Goal: Download file/media

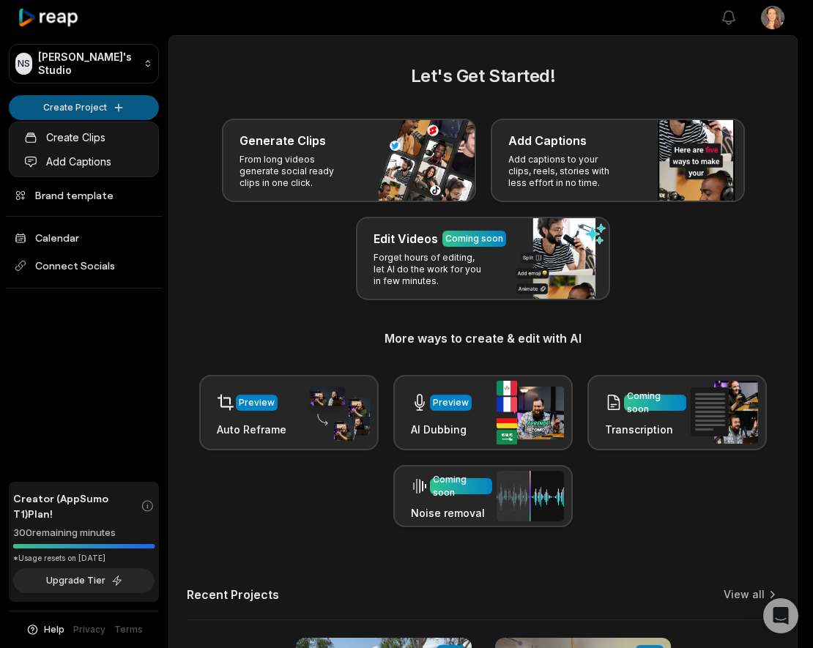
click at [108, 99] on html "NS [PERSON_NAME]'s Studio Create Project Home Projects Brand template Calendar …" at bounding box center [406, 324] width 813 height 648
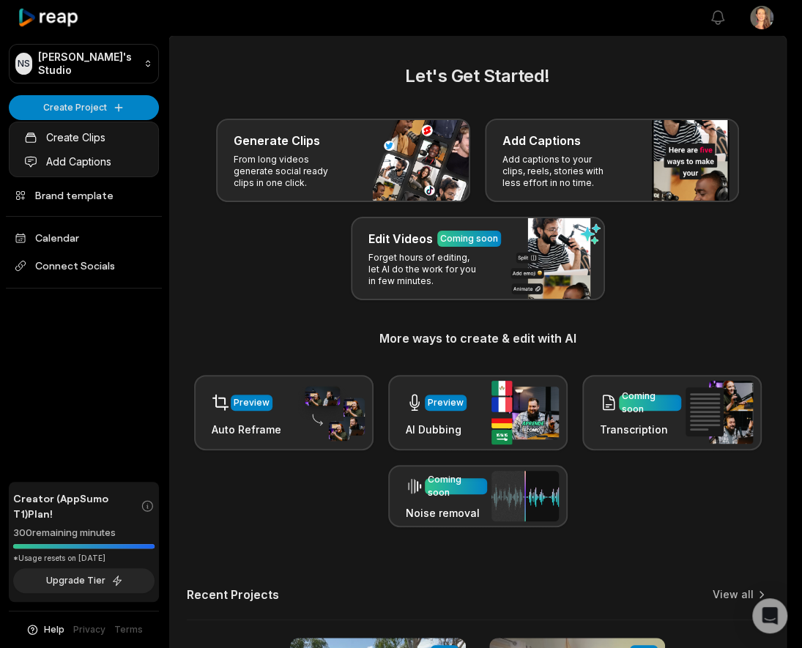
click at [99, 100] on html "NS Nathalie's Studio Create Project Home Projects Brand template Calendar Conne…" at bounding box center [401, 324] width 802 height 648
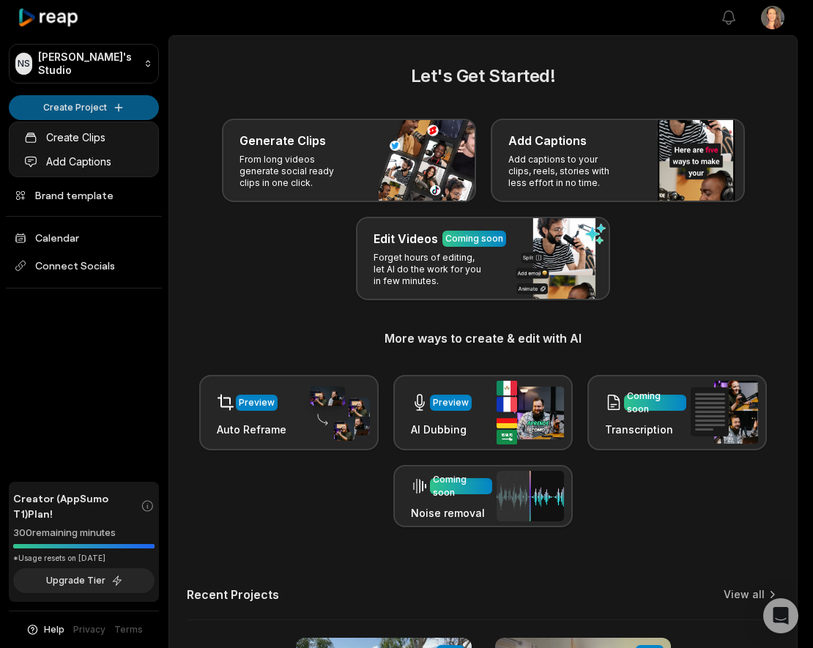
click at [110, 100] on html "NS Nathalie's Studio Create Project Home Projects Brand template Calendar Conne…" at bounding box center [406, 324] width 813 height 648
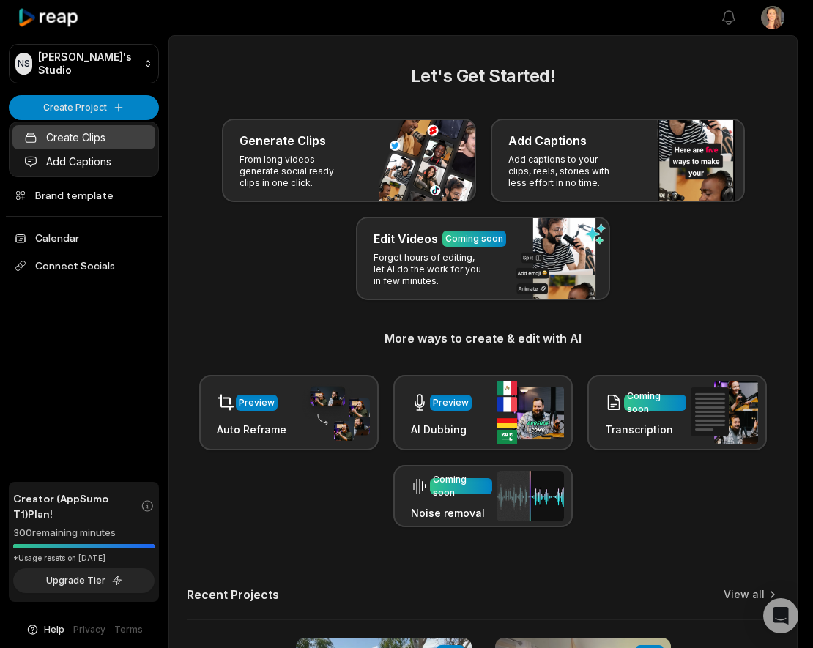
click at [105, 133] on link "Create Clips" at bounding box center [83, 137] width 143 height 24
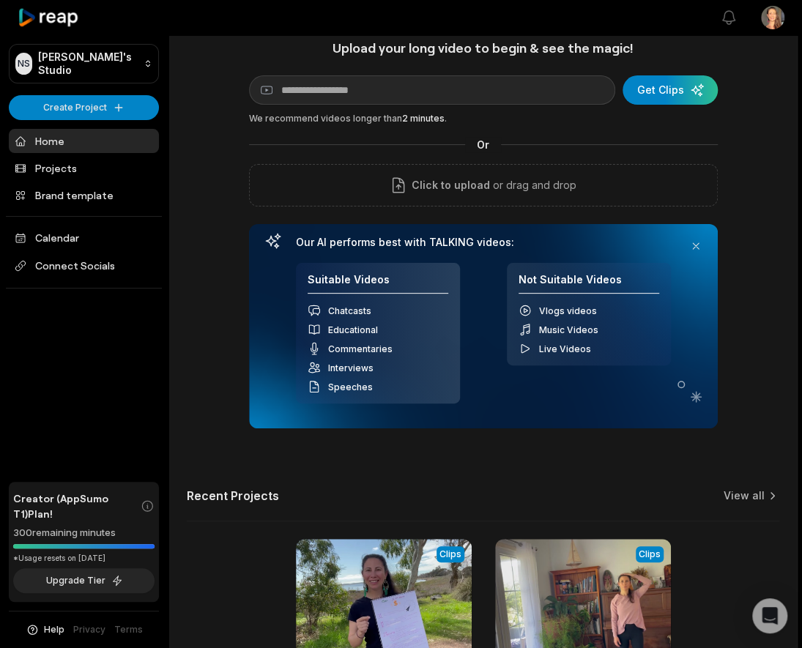
scroll to position [22, 0]
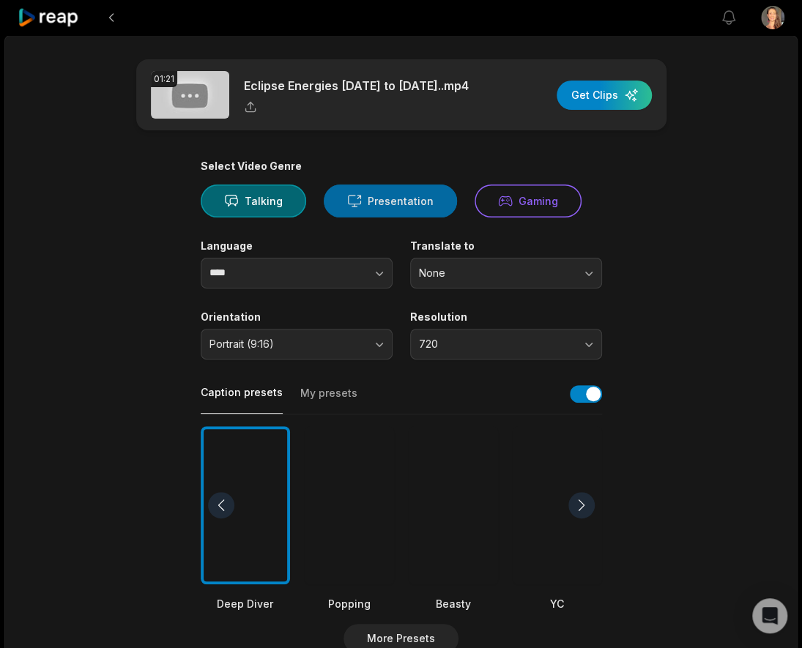
click at [379, 197] on button "Presentation" at bounding box center [390, 201] width 133 height 33
click at [247, 196] on button "Talking" at bounding box center [253, 201] width 105 height 33
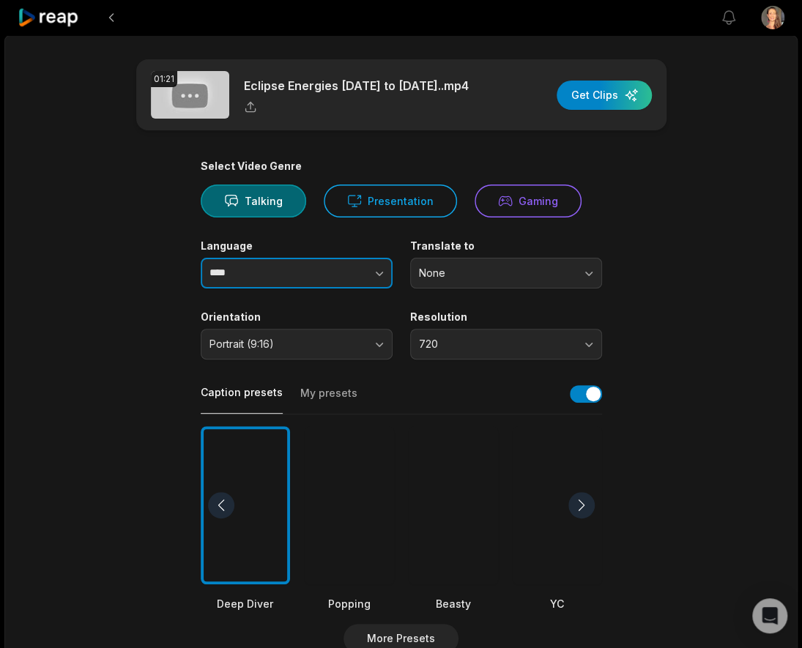
drag, startPoint x: 141, startPoint y: 329, endPoint x: 376, endPoint y: 272, distance: 242.4
click at [376, 272] on icon "button" at bounding box center [379, 274] width 7 height 4
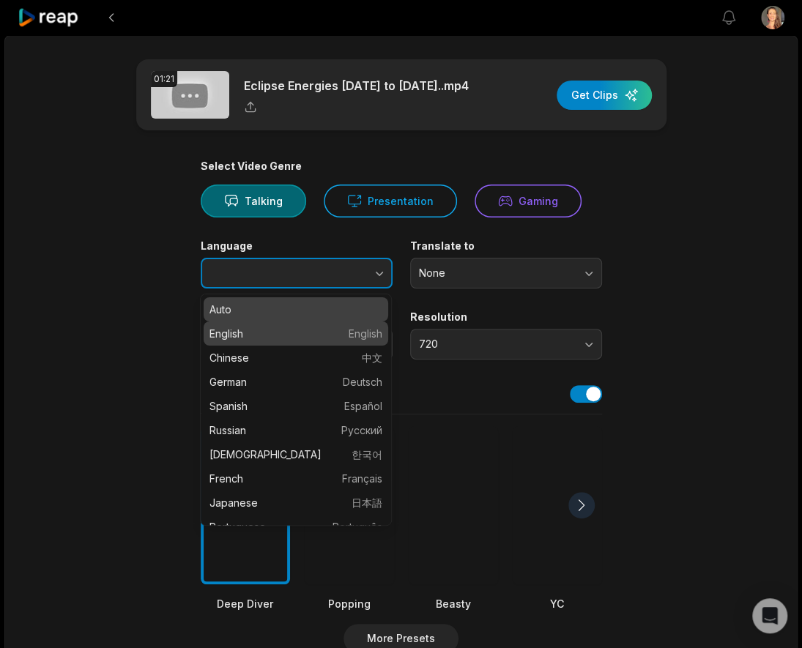
type input "*******"
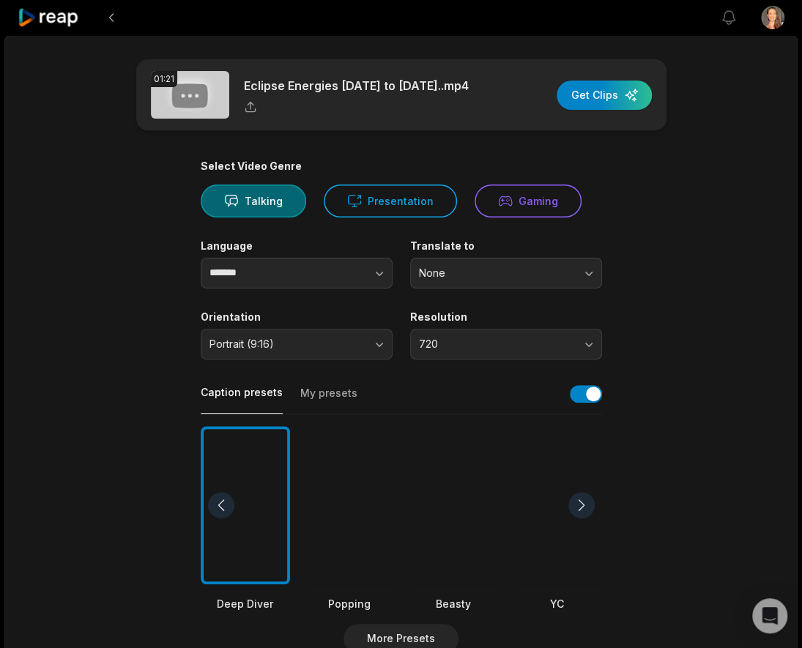
click at [123, 310] on main "01:21 Eclipse Energies 2024 to 2026..mp4 Get Clips Select Video Genre Talking P…" at bounding box center [401, 504] width 709 height 890
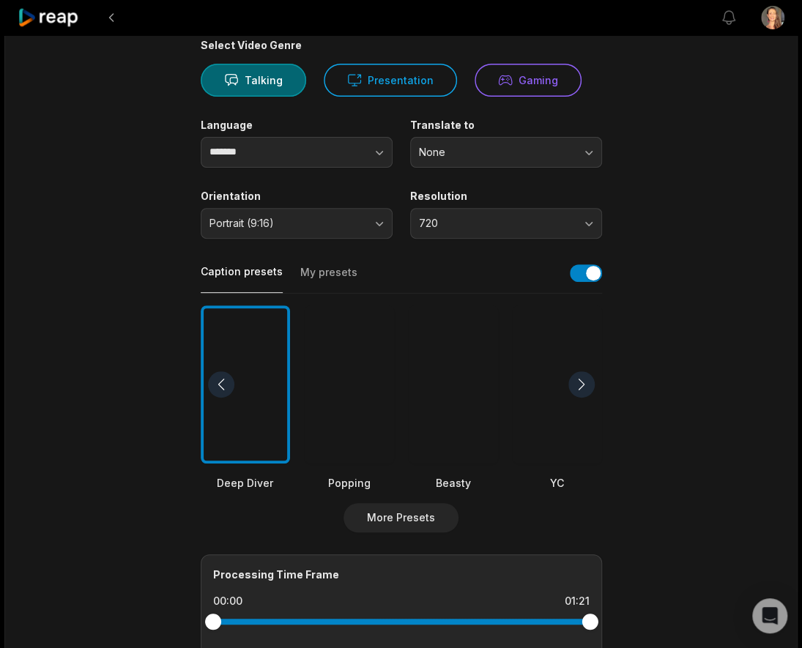
scroll to position [122, 0]
click at [245, 334] on div at bounding box center [245, 384] width 89 height 159
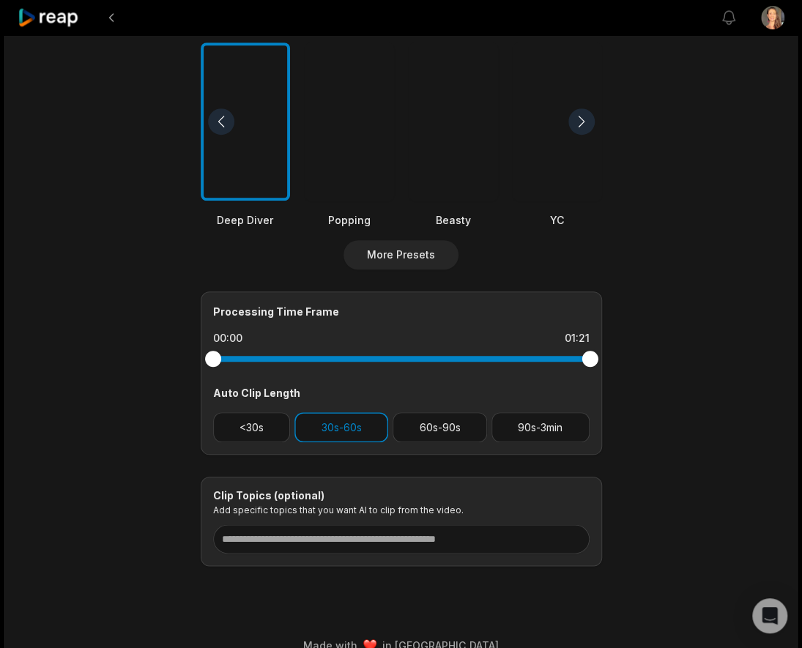
scroll to position [390, 0]
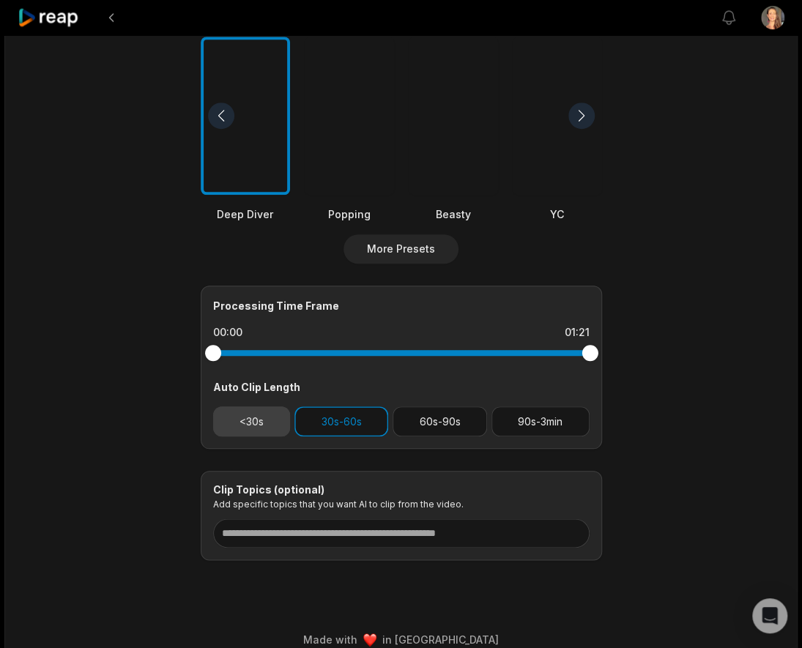
click at [247, 417] on button "<30s" at bounding box center [252, 421] width 78 height 30
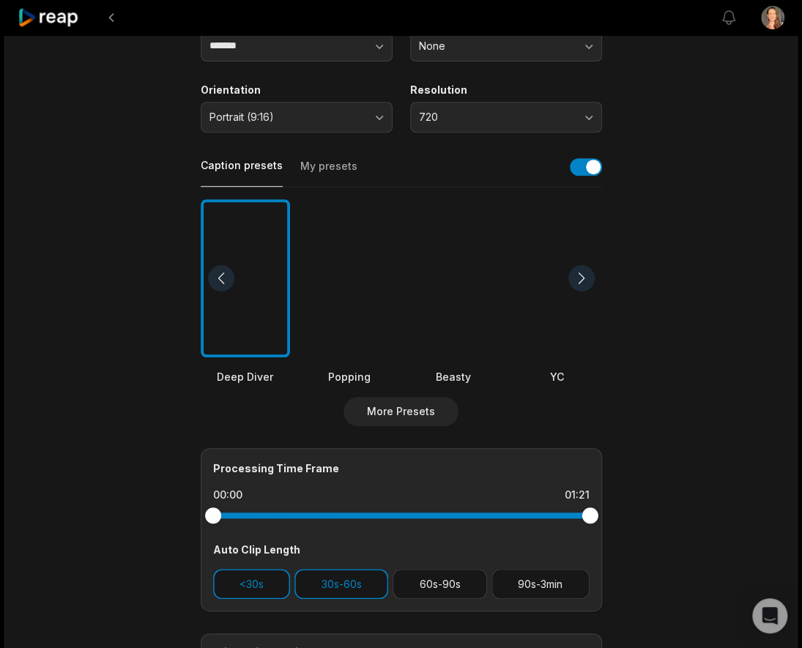
scroll to position [0, 0]
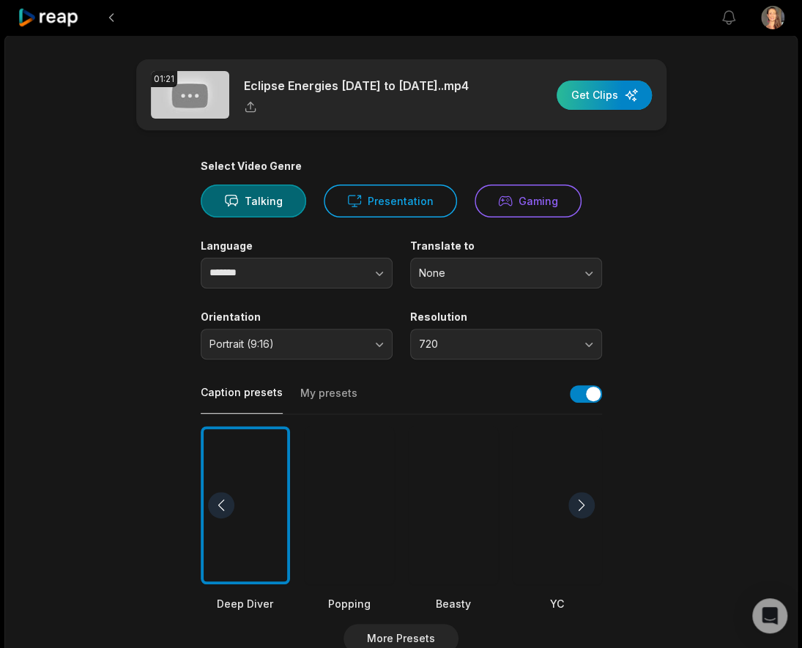
click at [610, 89] on div "button" at bounding box center [603, 95] width 95 height 29
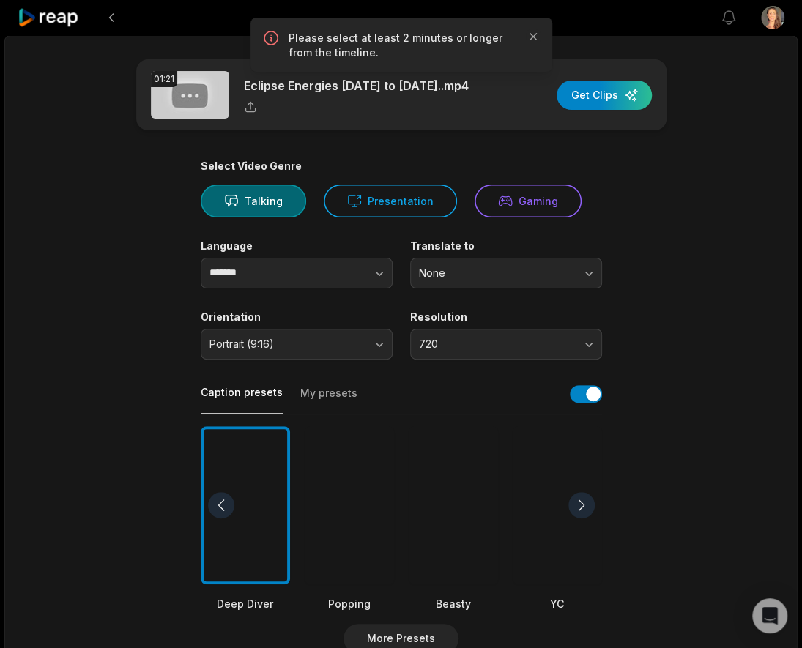
click at [406, 37] on p "Please select at least 2 minutes or longer from the timeline." at bounding box center [402, 45] width 226 height 29
click at [157, 303] on main "01:21 Eclipse Energies 2024 to 2026..mp4 Get Clips Select Video Genre Talking P…" at bounding box center [401, 504] width 709 height 890
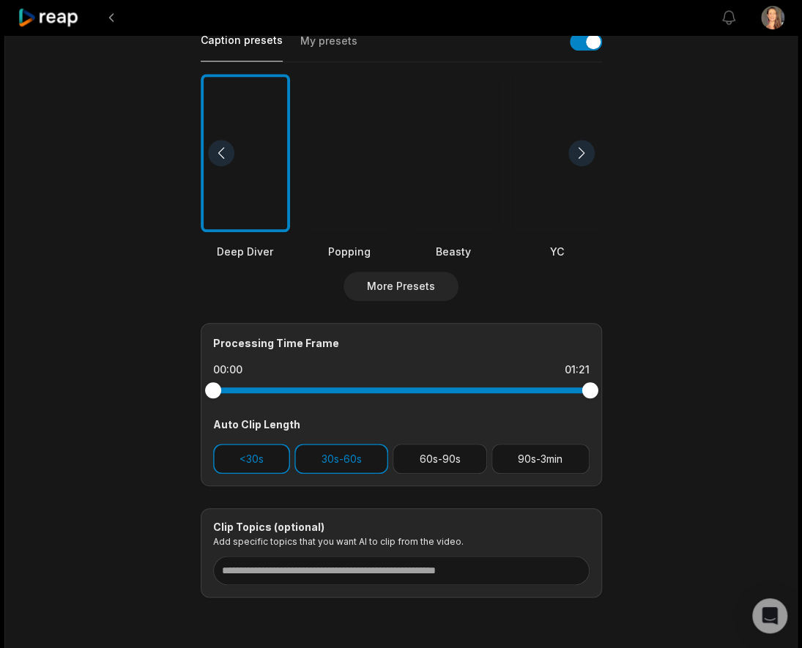
scroll to position [353, 0]
click at [339, 451] on button "30s-60s" at bounding box center [341, 458] width 94 height 30
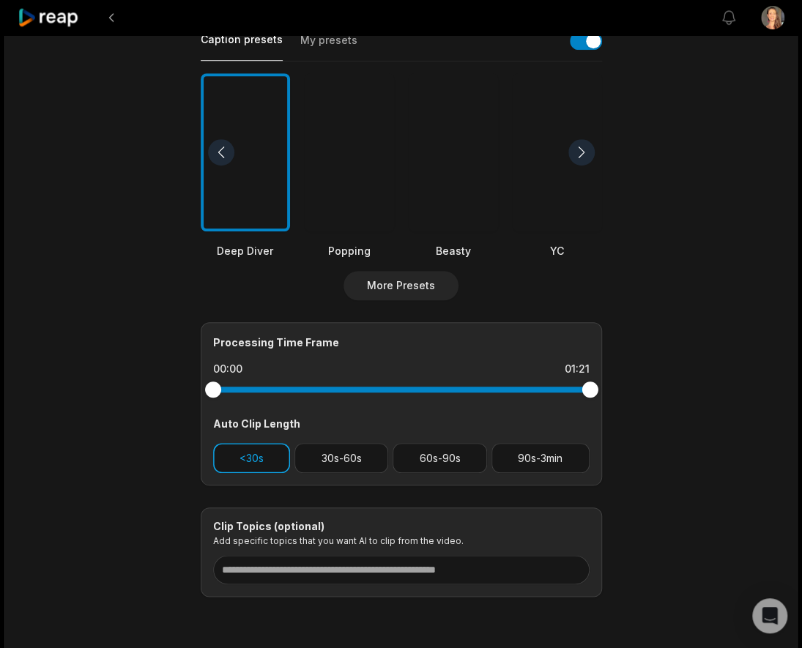
click at [258, 448] on button "<30s" at bounding box center [252, 458] width 78 height 30
click at [337, 453] on button "30s-60s" at bounding box center [341, 458] width 94 height 30
click at [343, 456] on button "30s-60s" at bounding box center [341, 458] width 94 height 30
click at [656, 406] on main "01:21 Eclipse Energies 2024 to 2026..mp4 Get Clips Select Video Genre Talking P…" at bounding box center [401, 151] width 709 height 890
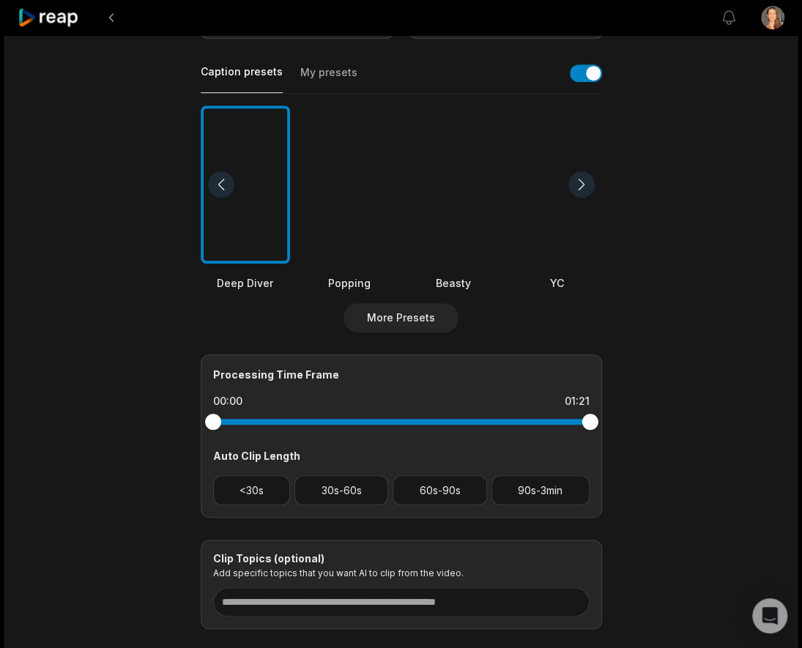
scroll to position [0, 0]
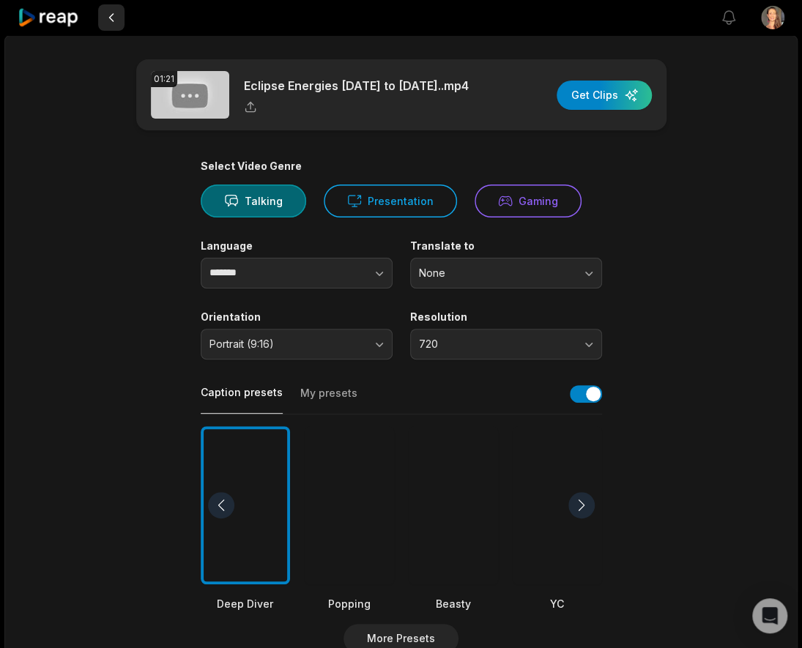
click at [109, 15] on button at bounding box center [111, 17] width 26 height 26
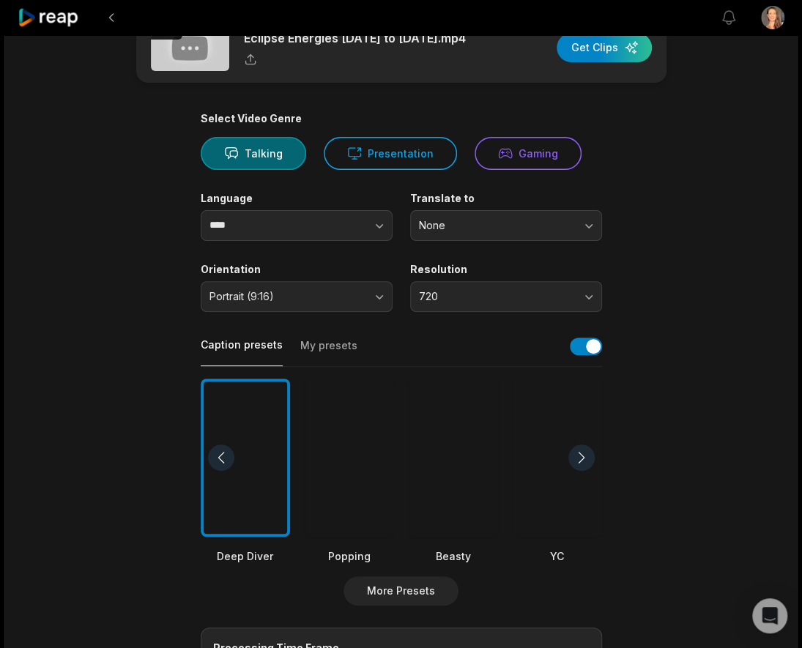
scroll to position [48, 0]
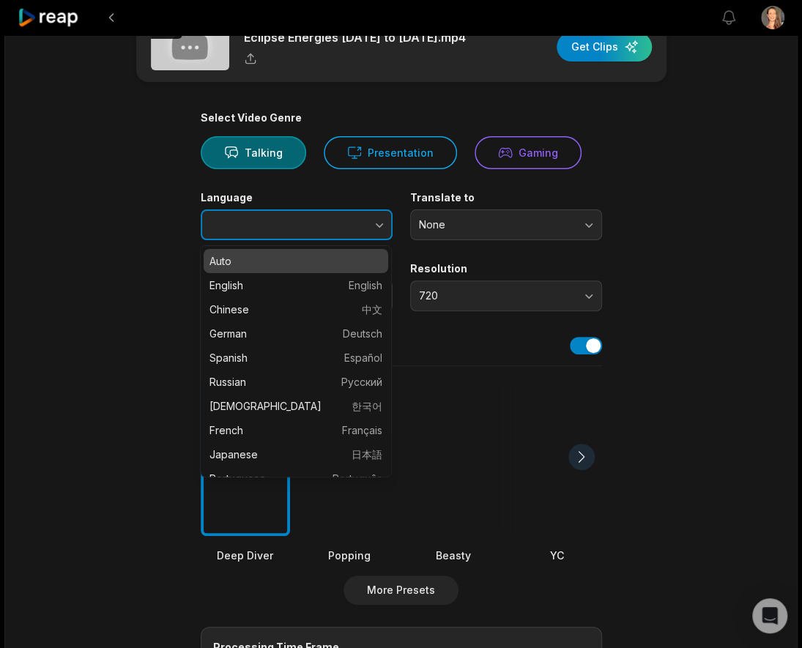
click at [379, 221] on icon "button" at bounding box center [379, 224] width 15 height 15
type input "*******"
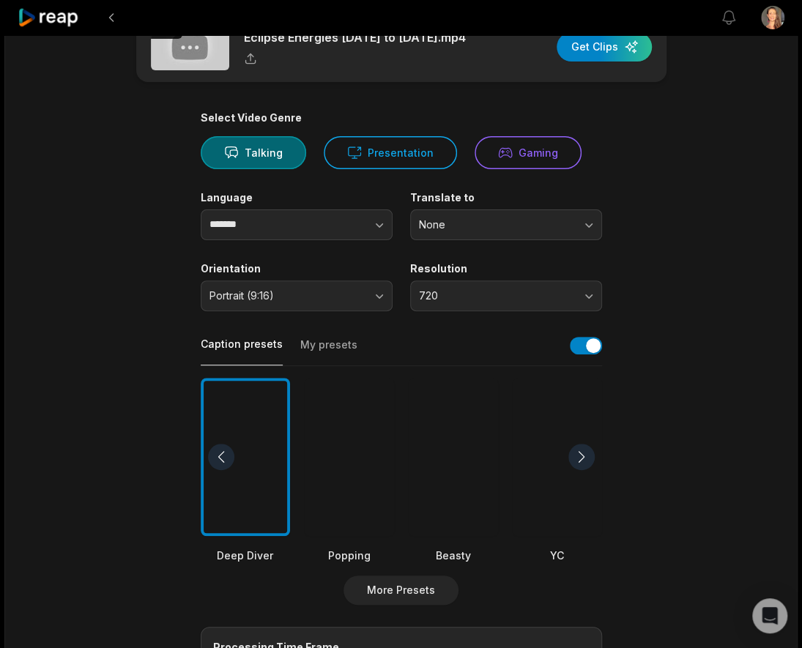
click at [237, 432] on div at bounding box center [245, 457] width 89 height 159
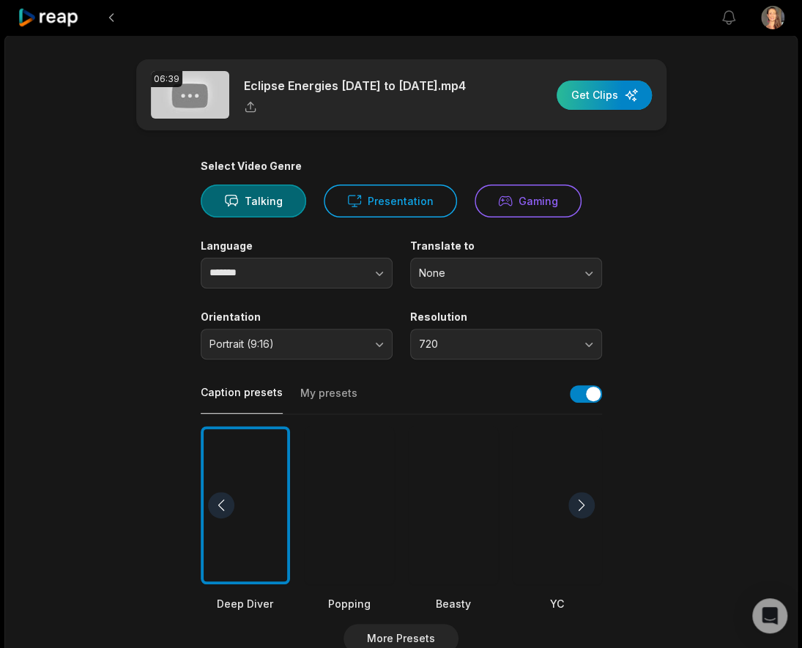
click at [608, 91] on div "button" at bounding box center [603, 95] width 95 height 29
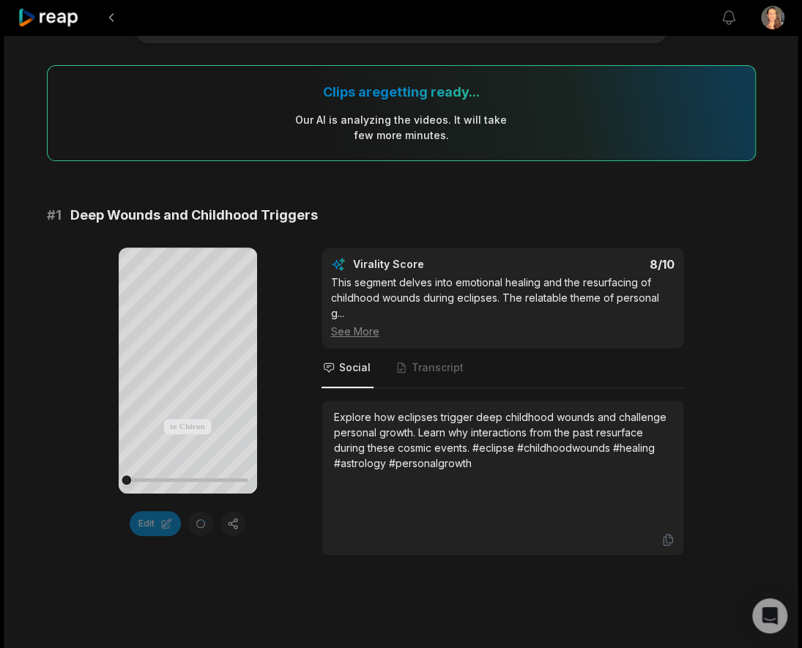
scroll to position [88, 0]
click at [186, 369] on icon at bounding box center [187, 369] width 11 height 12
click at [326, 482] on div "Explore how eclipses trigger deep childhood wounds and challenge personal growt…" at bounding box center [502, 462] width 361 height 124
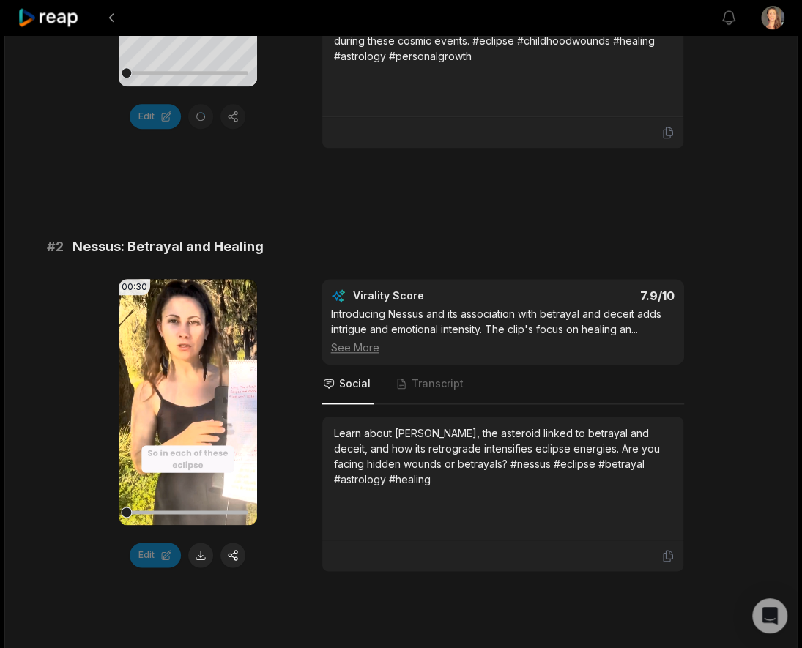
scroll to position [495, 0]
click at [186, 395] on icon at bounding box center [187, 401] width 11 height 12
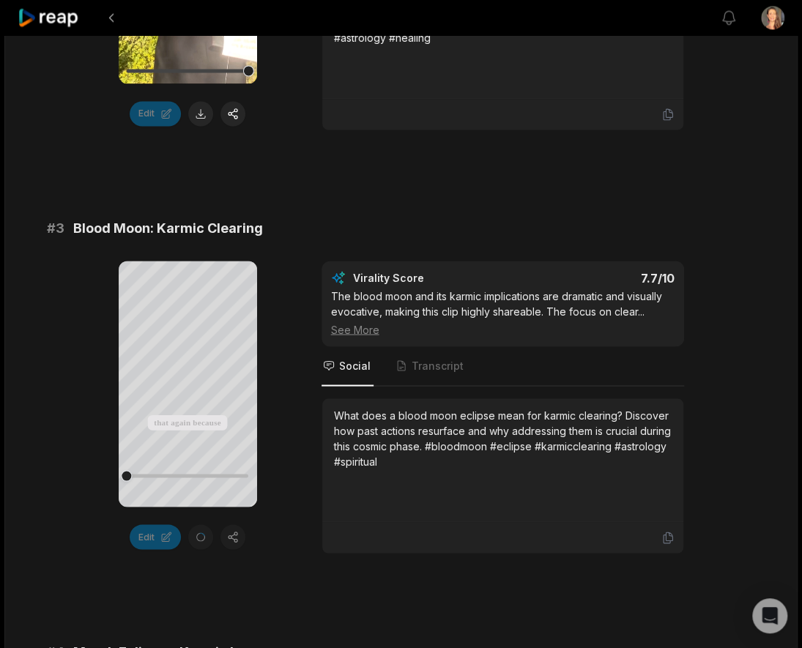
scroll to position [942, 0]
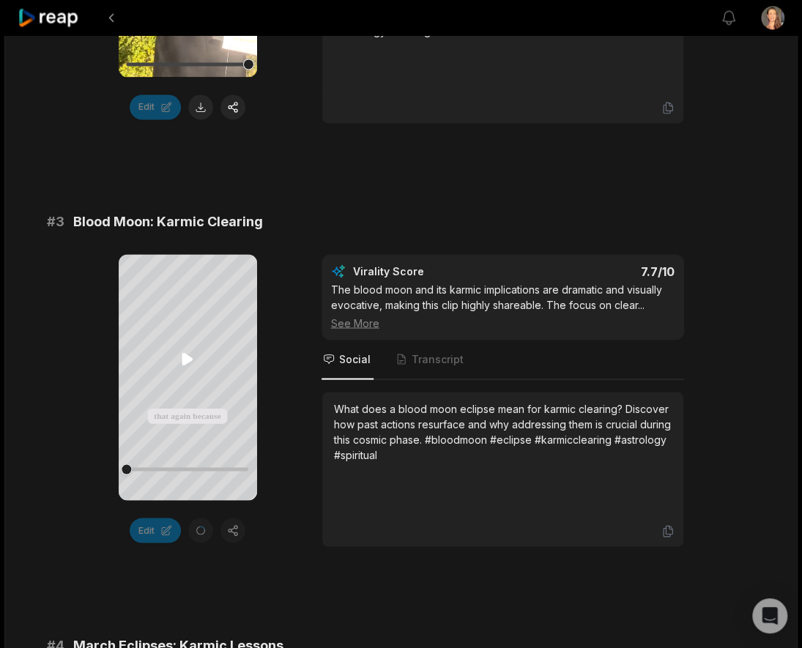
click at [184, 355] on icon at bounding box center [187, 358] width 11 height 12
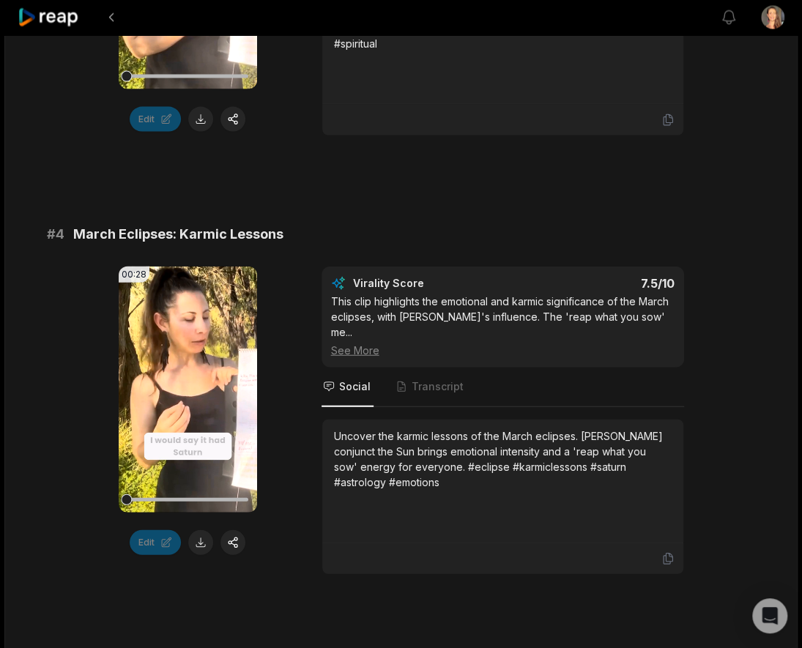
scroll to position [1360, 0]
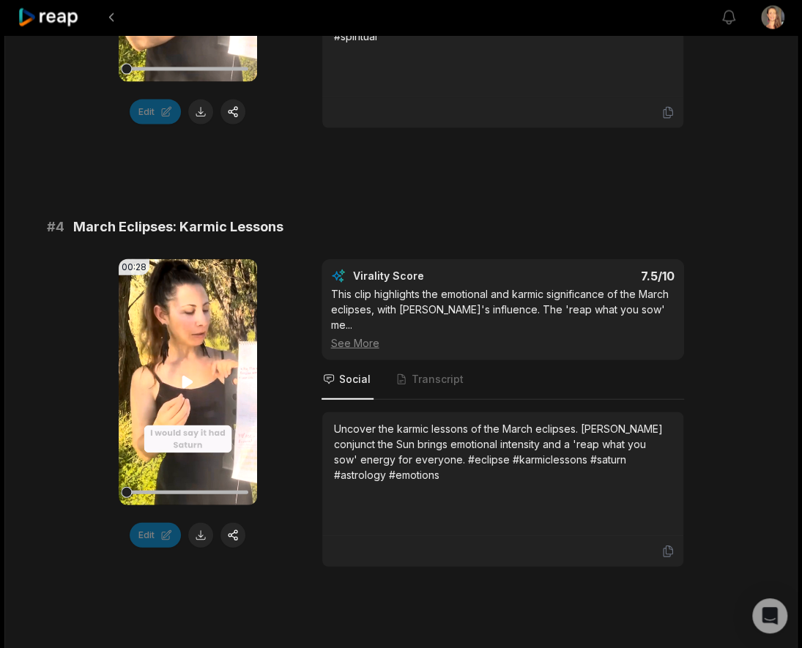
click at [185, 376] on icon at bounding box center [187, 382] width 11 height 12
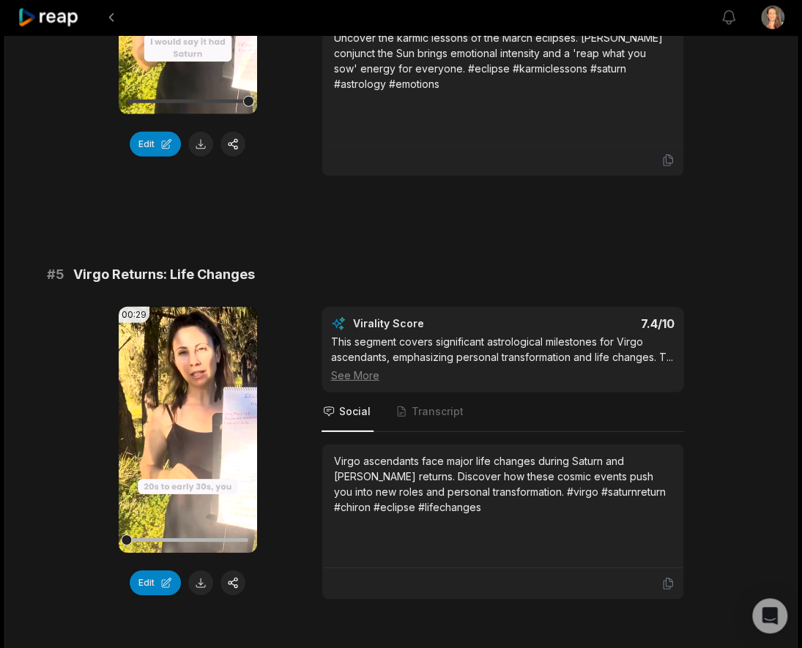
scroll to position [1717, 0]
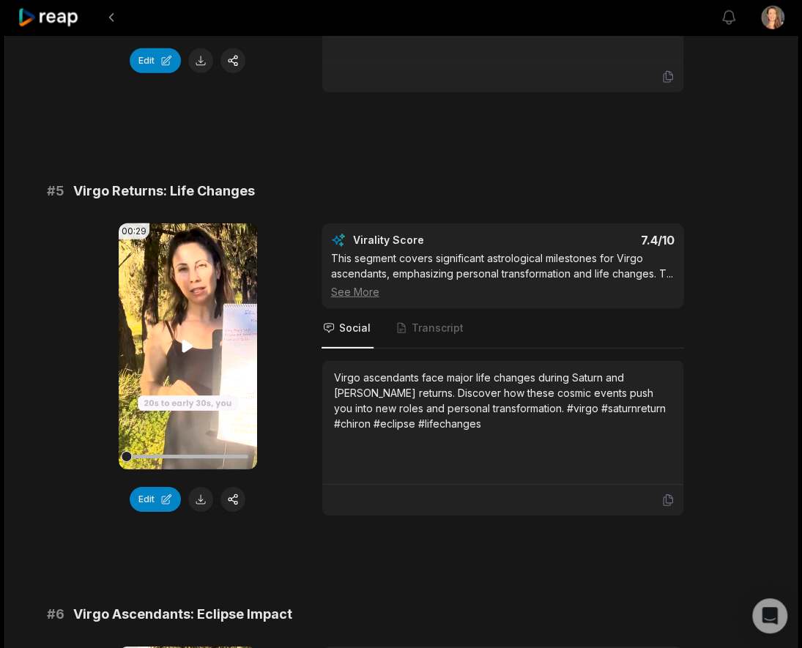
click at [187, 338] on icon at bounding box center [188, 347] width 18 height 18
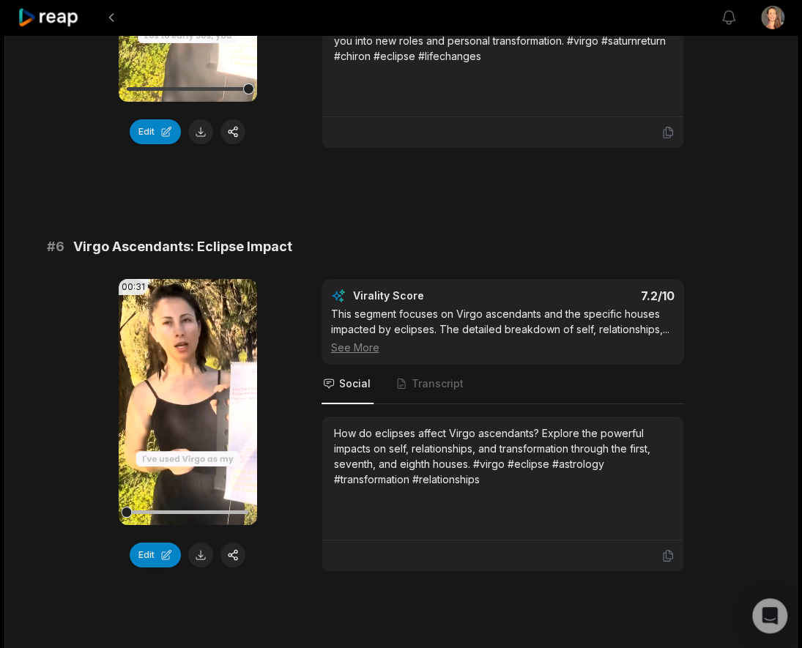
scroll to position [2091, 0]
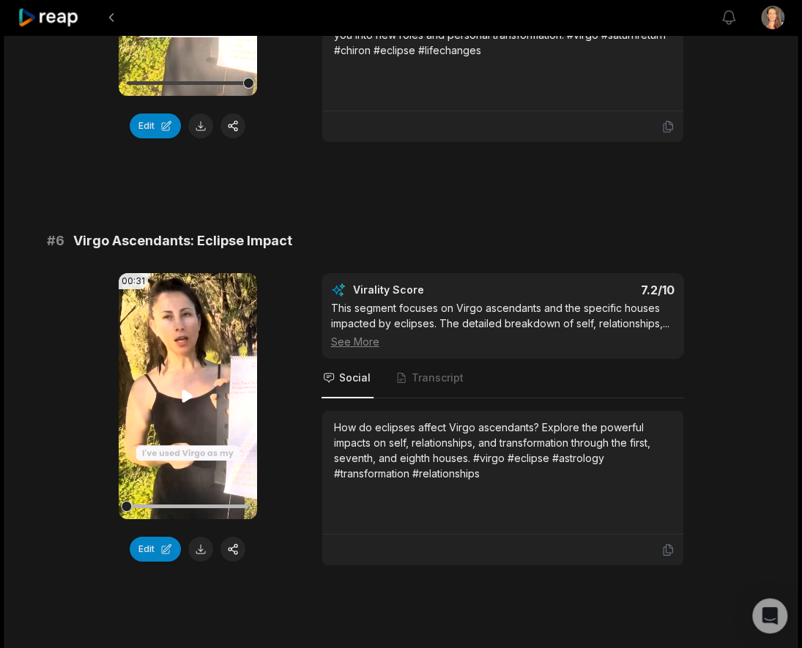
click at [182, 387] on icon at bounding box center [188, 396] width 18 height 18
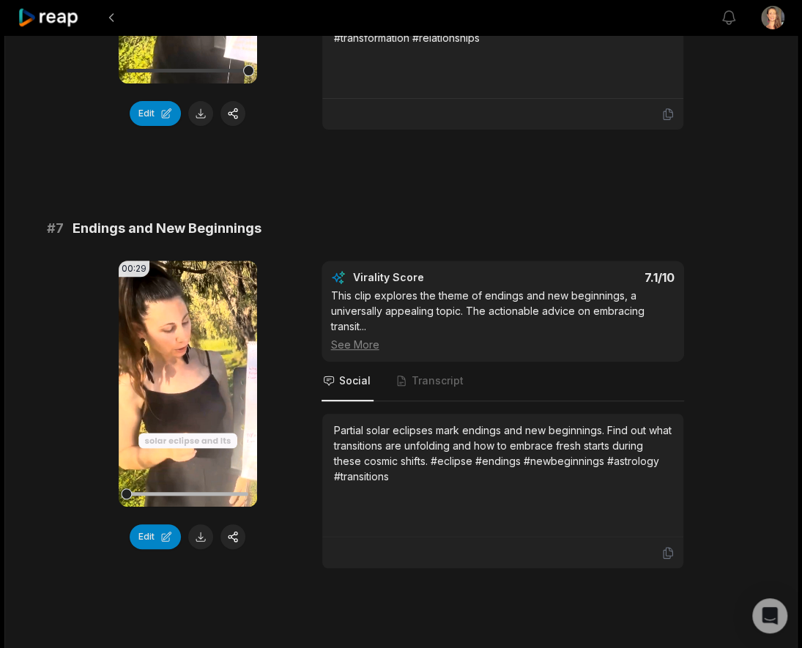
scroll to position [2554, 0]
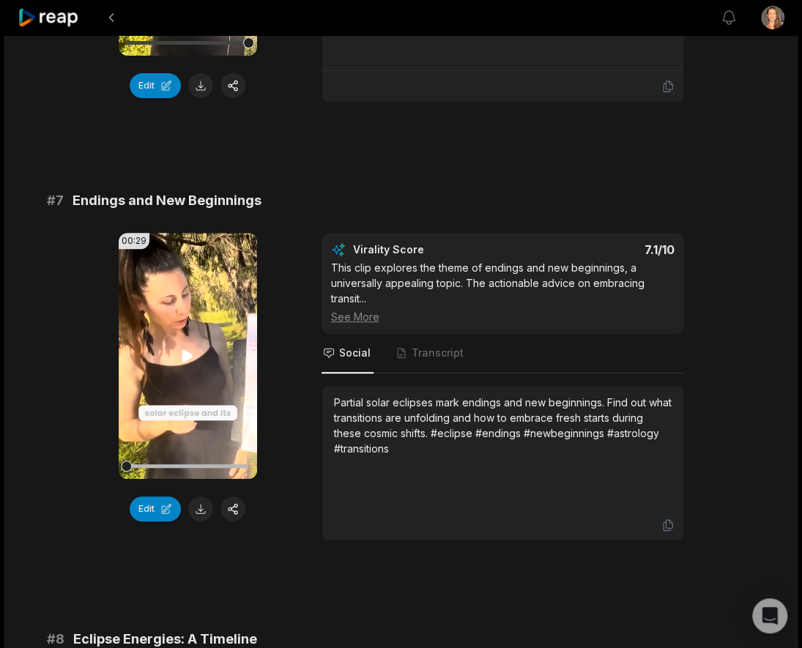
click at [186, 349] on icon at bounding box center [187, 355] width 11 height 12
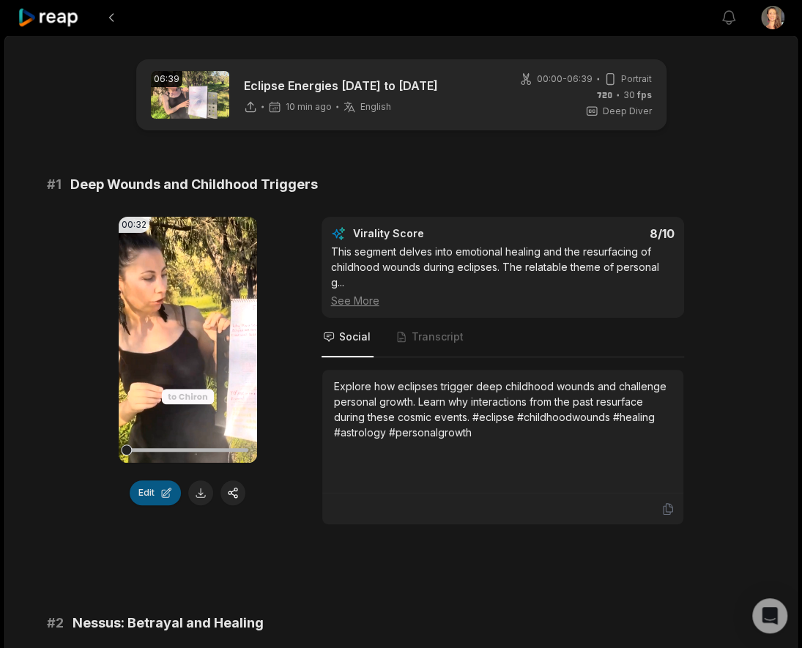
click at [148, 485] on button "Edit" at bounding box center [155, 492] width 51 height 25
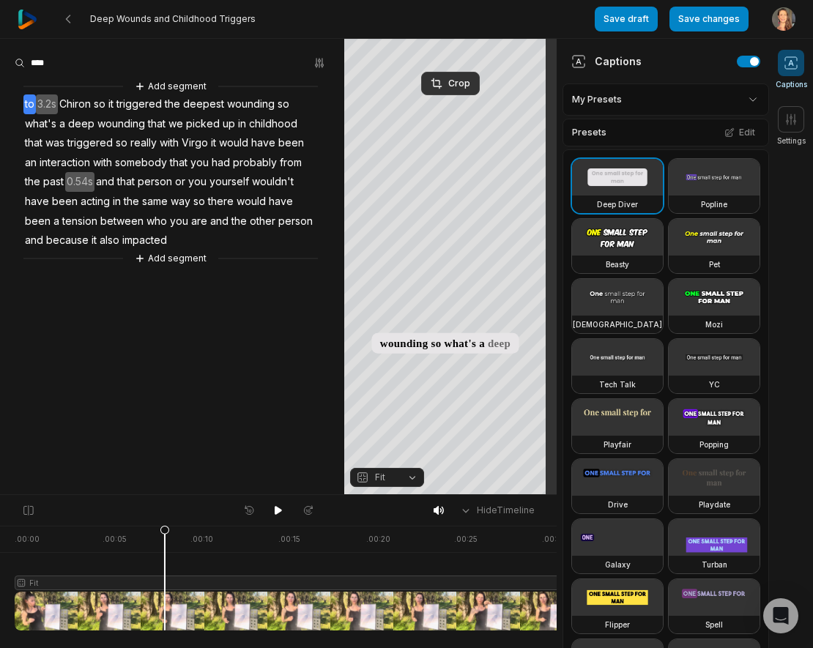
click at [165, 607] on div at bounding box center [299, 578] width 568 height 105
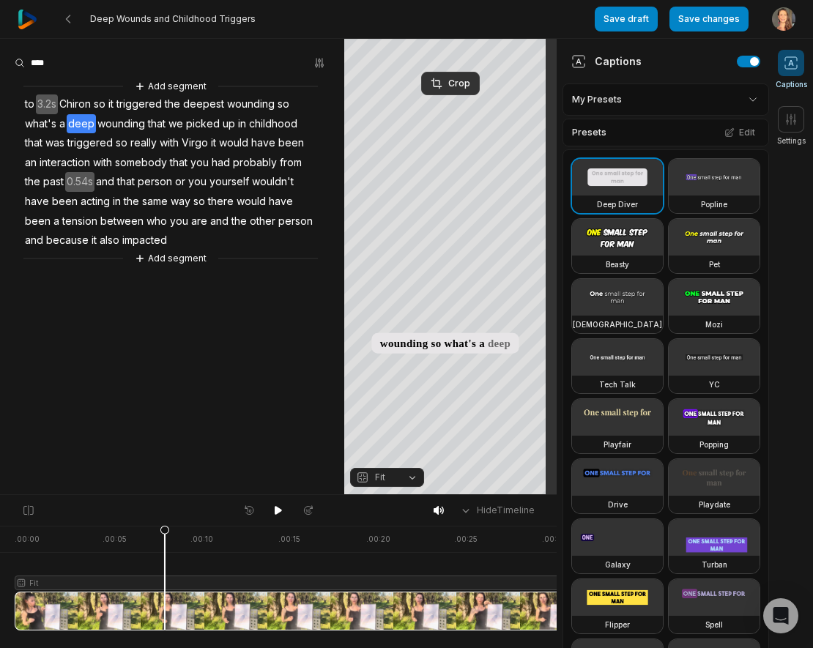
click at [111, 610] on div at bounding box center [299, 578] width 568 height 105
click at [59, 608] on div at bounding box center [299, 578] width 568 height 105
click at [13, 603] on div at bounding box center [278, 619] width 556 height 58
drag, startPoint x: 59, startPoint y: 530, endPoint x: 12, endPoint y: 529, distance: 46.1
click at [12, 529] on icon at bounding box center [14, 581] width 9 height 111
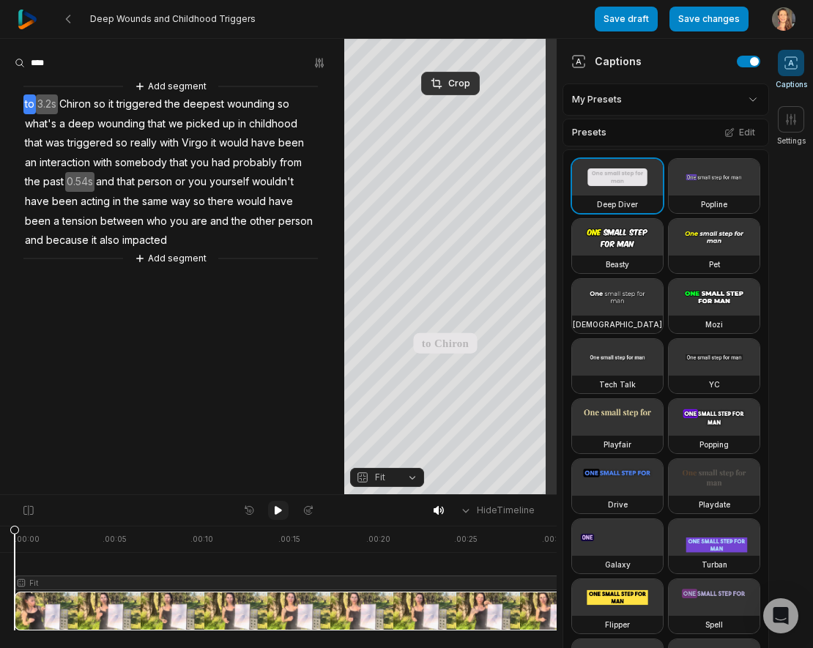
click at [275, 507] on icon at bounding box center [278, 510] width 7 height 9
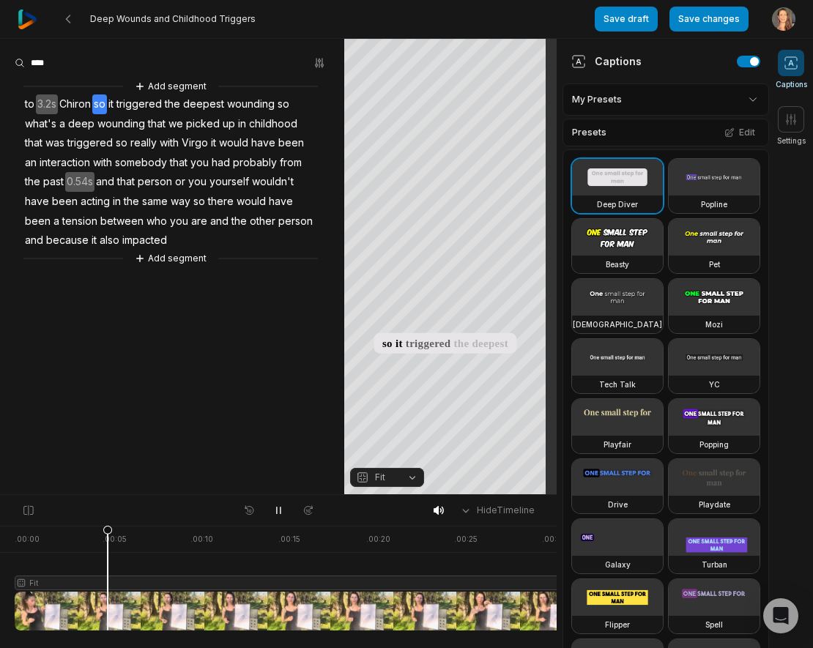
click at [45, 100] on span "3.2s" at bounding box center [47, 104] width 22 height 20
click at [47, 125] on button "Remove gap" at bounding box center [50, 127] width 92 height 22
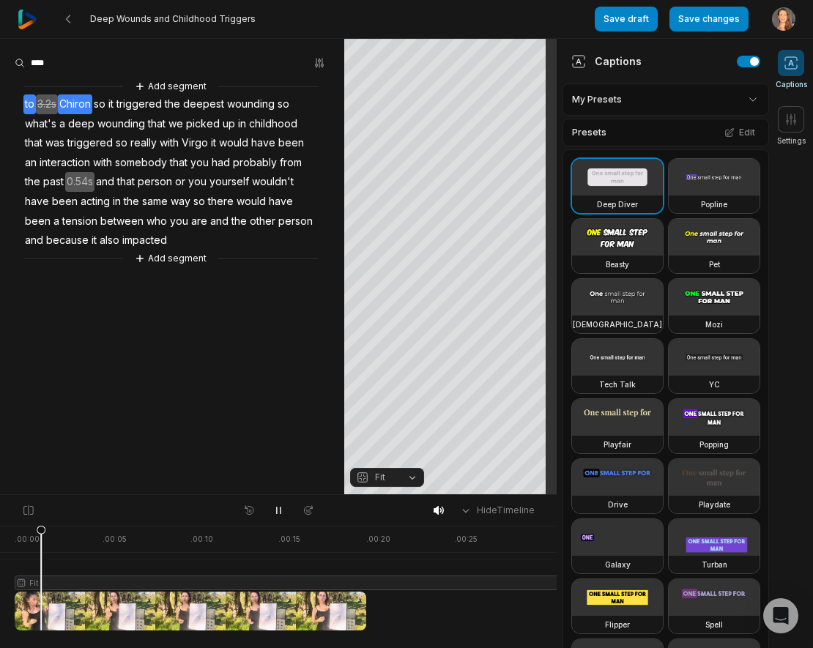
click at [24, 101] on span "to" at bounding box center [29, 104] width 12 height 20
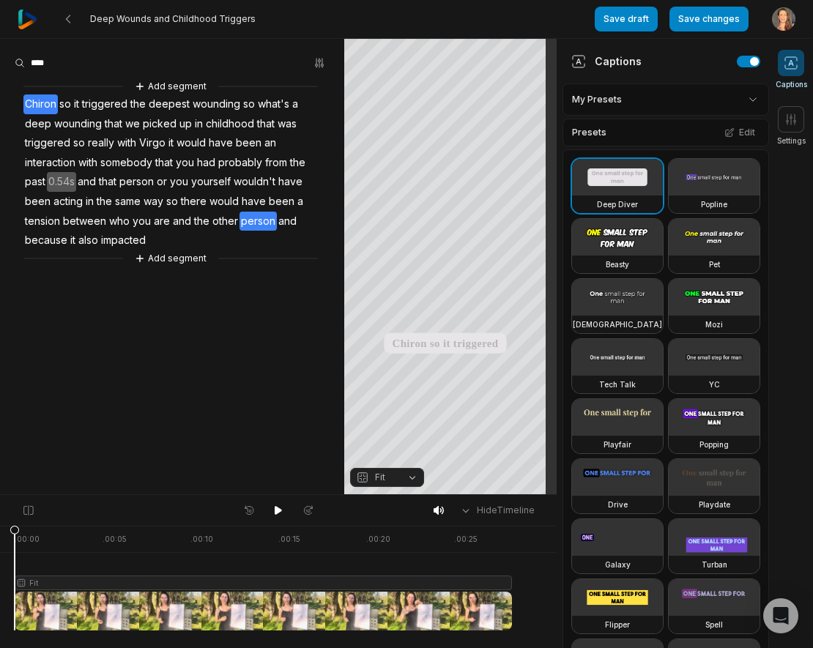
click at [252, 215] on span "person" at bounding box center [257, 222] width 37 height 20
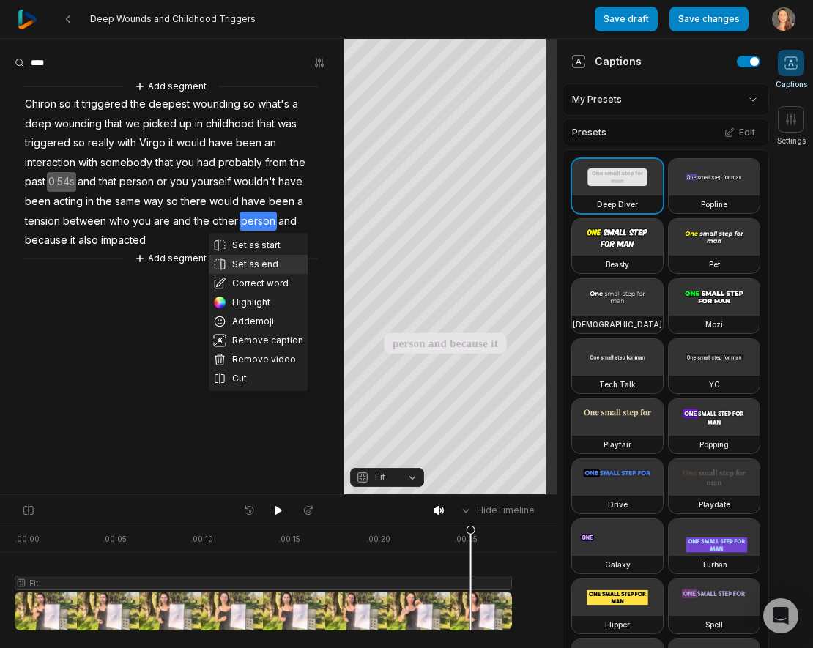
click at [254, 261] on button "Set as end" at bounding box center [258, 264] width 99 height 19
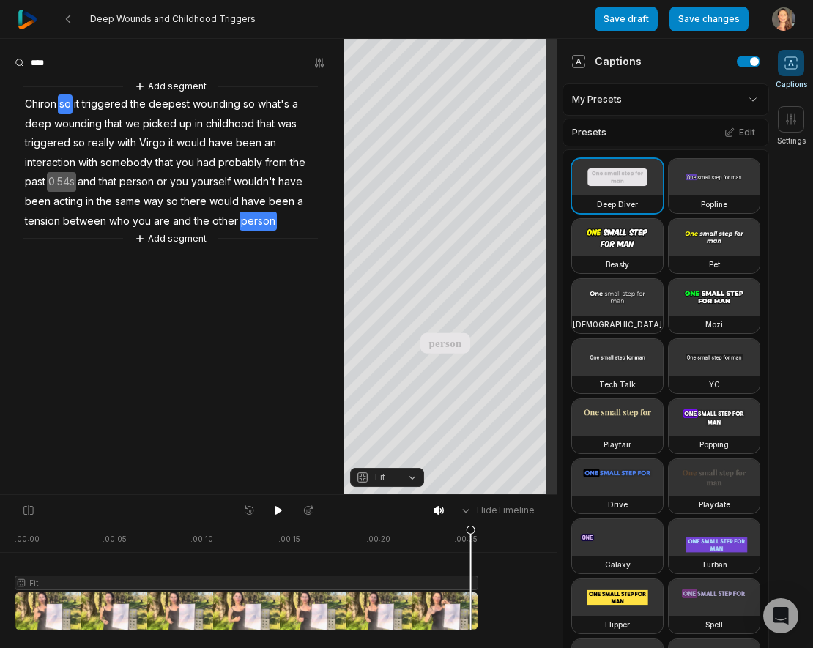
click at [63, 100] on span "so" at bounding box center [65, 104] width 15 height 20
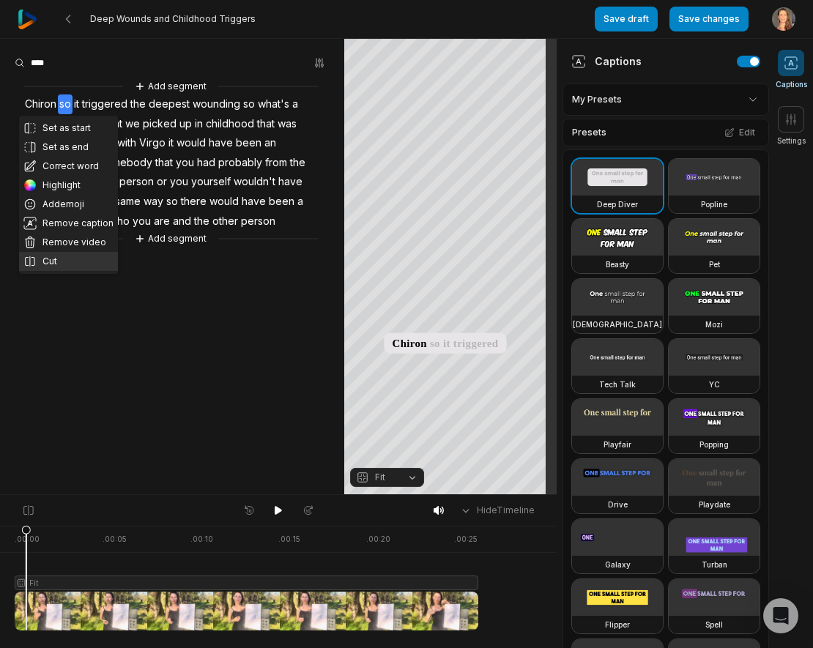
click at [47, 255] on button "Cut" at bounding box center [68, 261] width 99 height 19
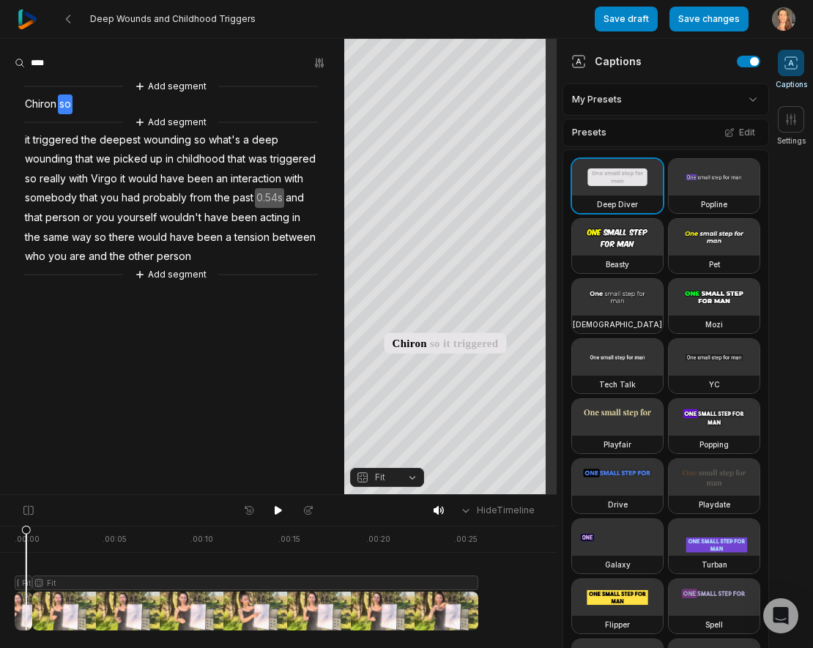
click at [50, 335] on aside "Add segment Chiron so Add segment it triggered the deepest wounding so what's a…" at bounding box center [172, 266] width 344 height 455
drag, startPoint x: 26, startPoint y: 531, endPoint x: 6, endPoint y: 534, distance: 20.7
click at [10, 534] on icon at bounding box center [14, 581] width 9 height 111
click at [280, 502] on button at bounding box center [278, 510] width 21 height 19
click at [277, 505] on icon at bounding box center [278, 511] width 12 height 12
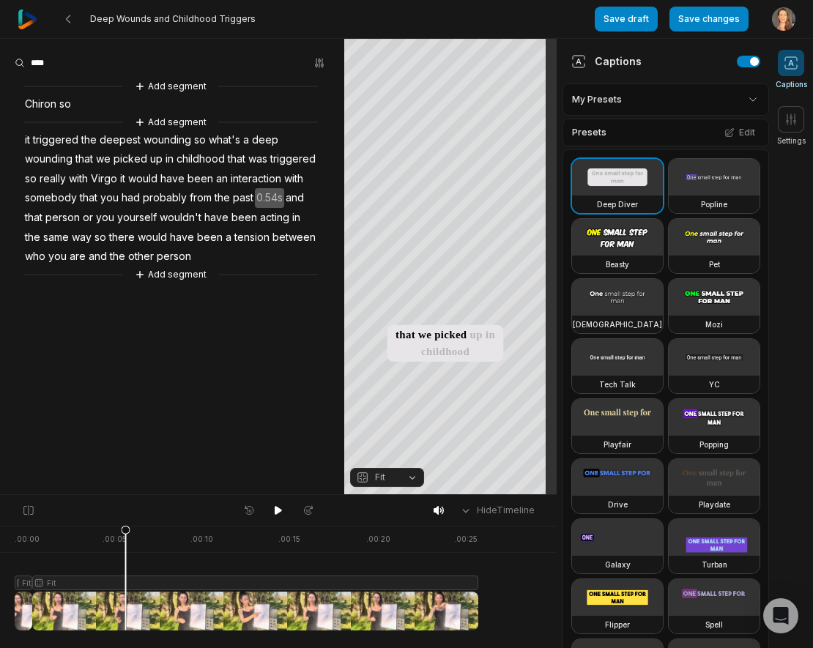
click at [26, 133] on span "it" at bounding box center [27, 140] width 8 height 20
click at [99, 395] on aside "Add segment Chiron so Add segment it triggered the deepest wounding so what's a…" at bounding box center [172, 266] width 344 height 455
click at [139, 82] on icon at bounding box center [140, 86] width 10 height 10
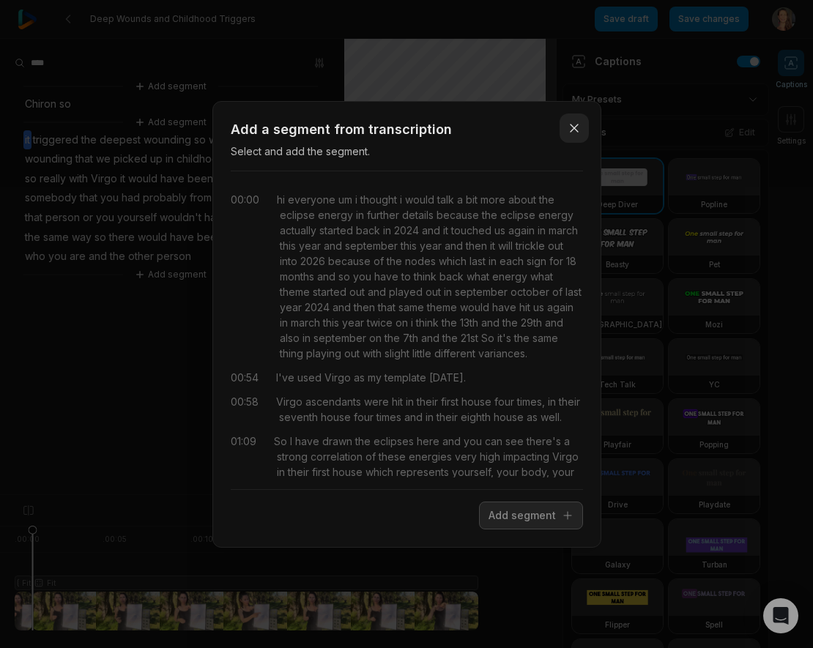
click at [570, 127] on icon "button" at bounding box center [574, 128] width 15 height 15
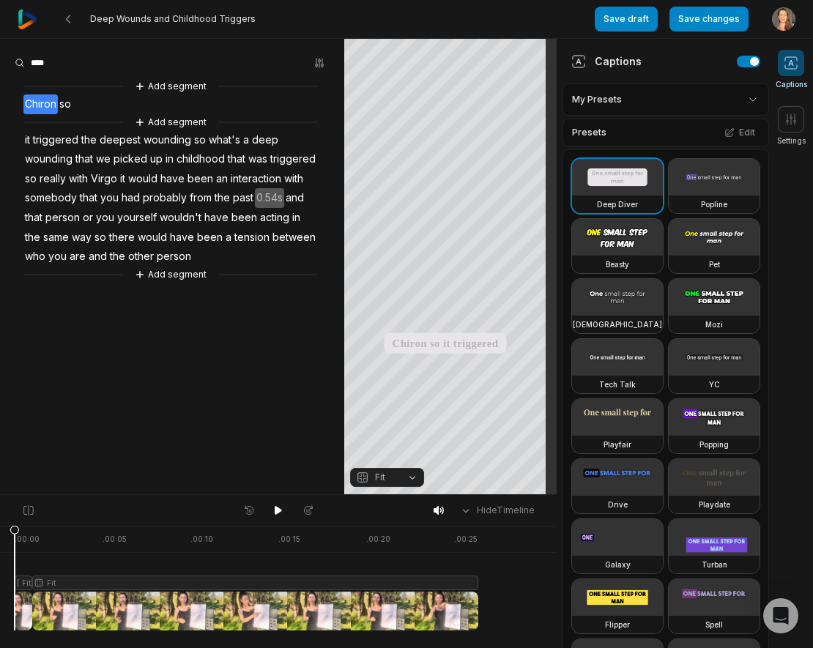
drag, startPoint x: 35, startPoint y: 530, endPoint x: 3, endPoint y: 535, distance: 32.5
click at [10, 535] on icon at bounding box center [14, 581] width 9 height 111
click at [277, 505] on icon at bounding box center [278, 511] width 12 height 12
click at [712, 16] on button "Save changes" at bounding box center [708, 19] width 79 height 25
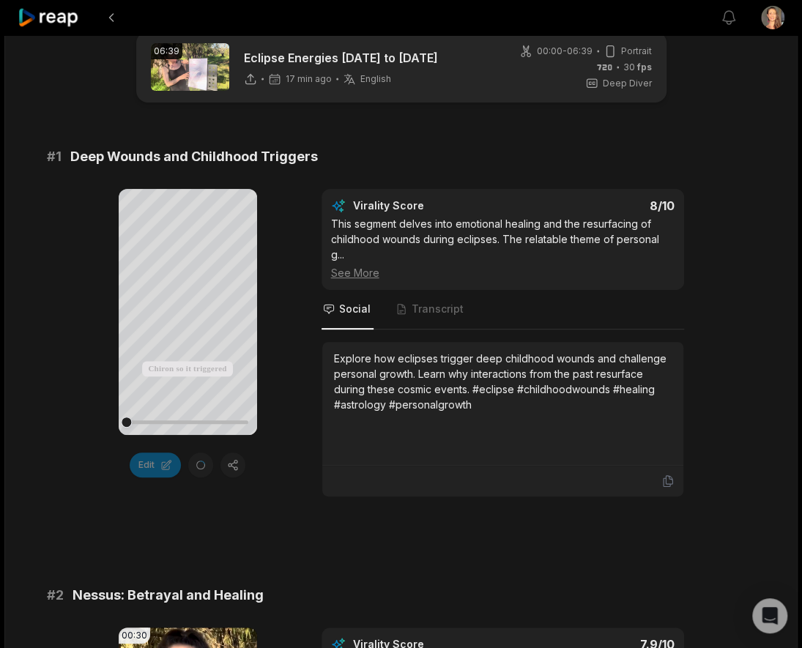
scroll to position [29, 0]
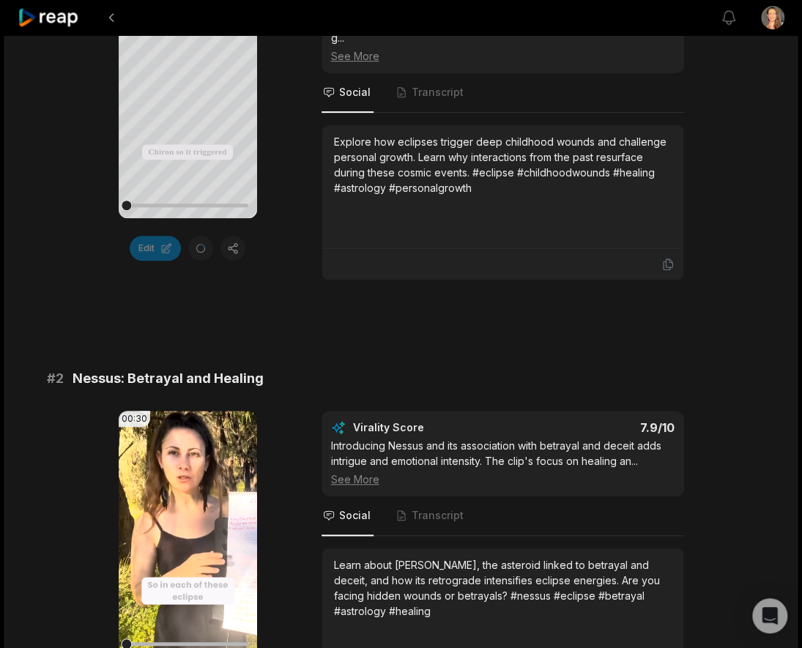
scroll to position [334, 0]
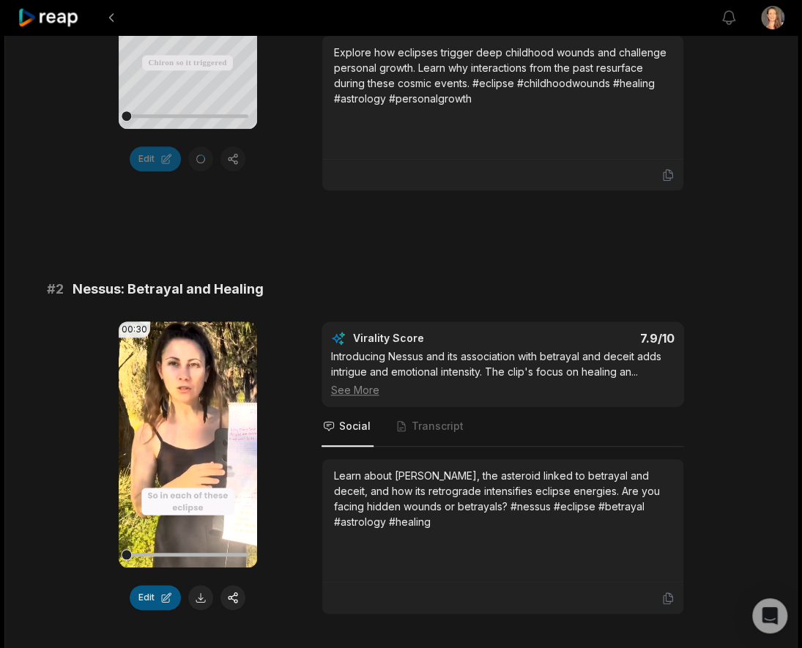
click at [152, 585] on button "Edit" at bounding box center [155, 597] width 51 height 25
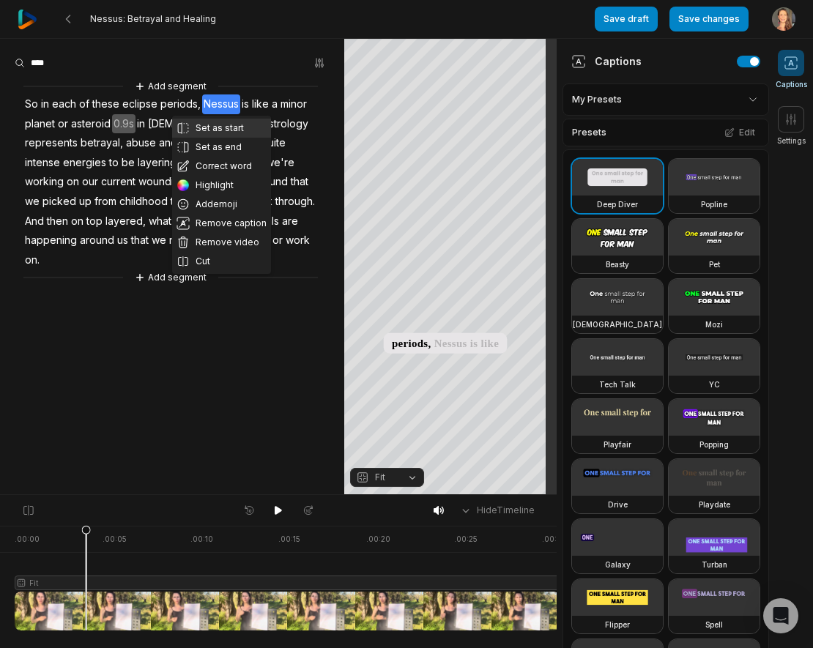
click at [210, 127] on button "Set as start" at bounding box center [221, 128] width 99 height 19
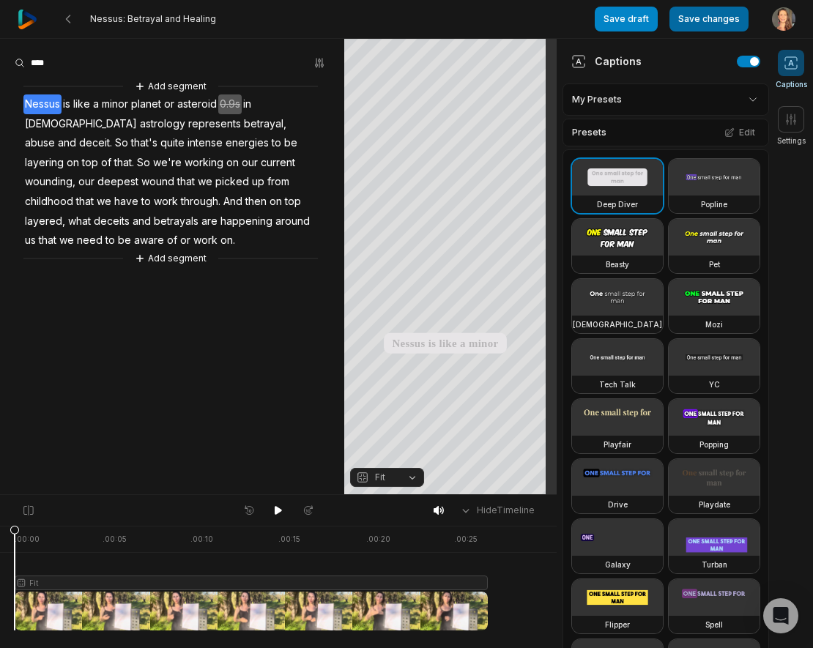
click at [707, 15] on button "Save changes" at bounding box center [708, 19] width 79 height 25
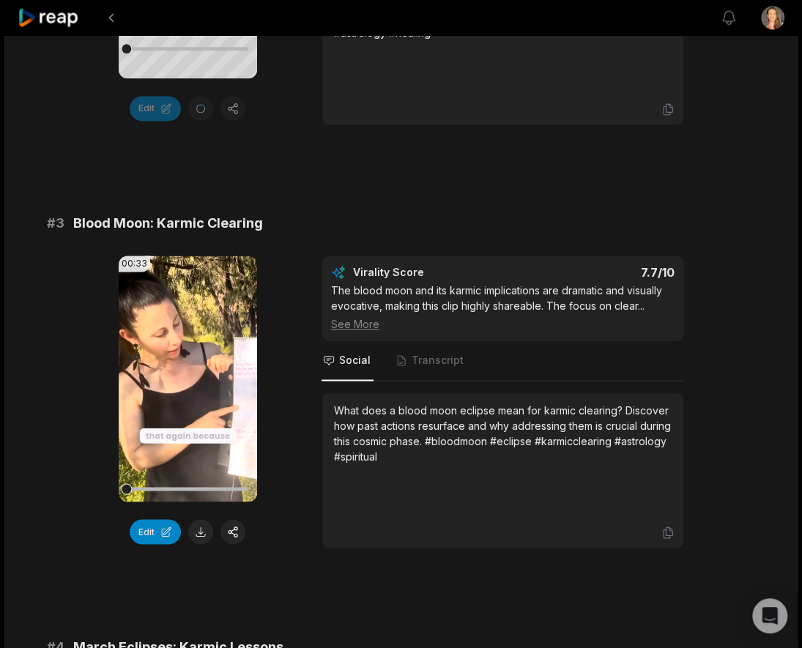
scroll to position [824, 0]
click at [154, 518] on button "Edit" at bounding box center [155, 530] width 51 height 25
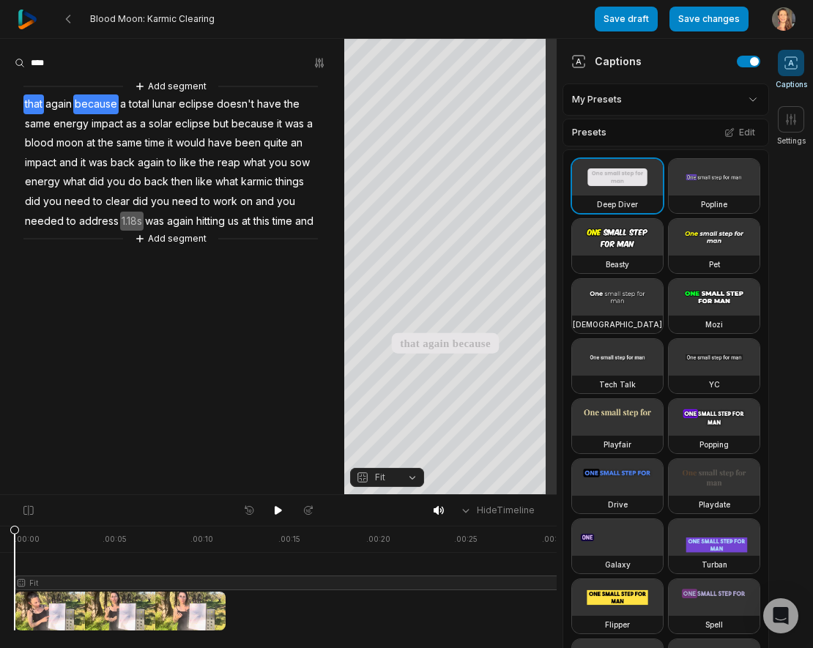
click at [120, 101] on span "a" at bounding box center [123, 104] width 9 height 20
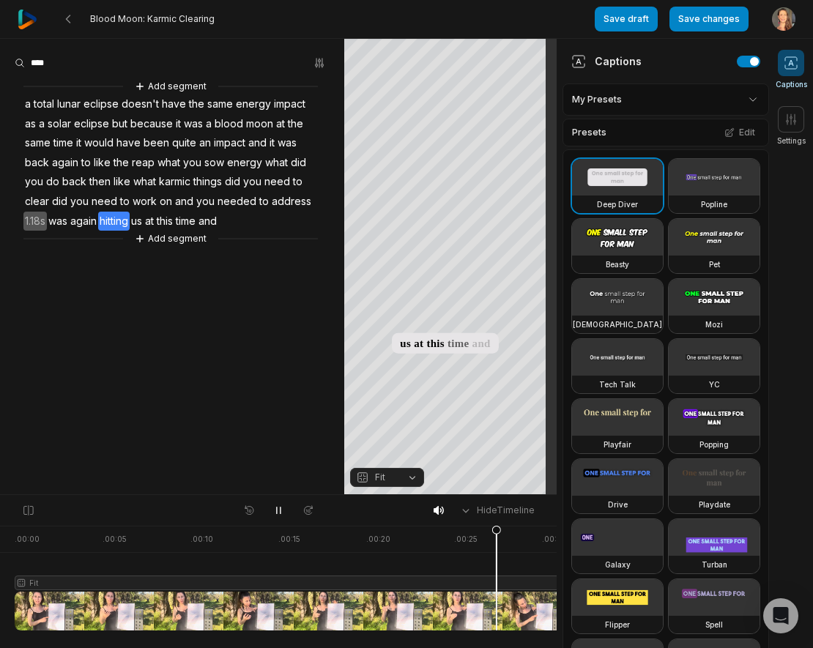
click at [35, 223] on span "1.18s" at bounding box center [34, 222] width 23 height 20
click at [57, 196] on button "Remove gap" at bounding box center [47, 199] width 92 height 22
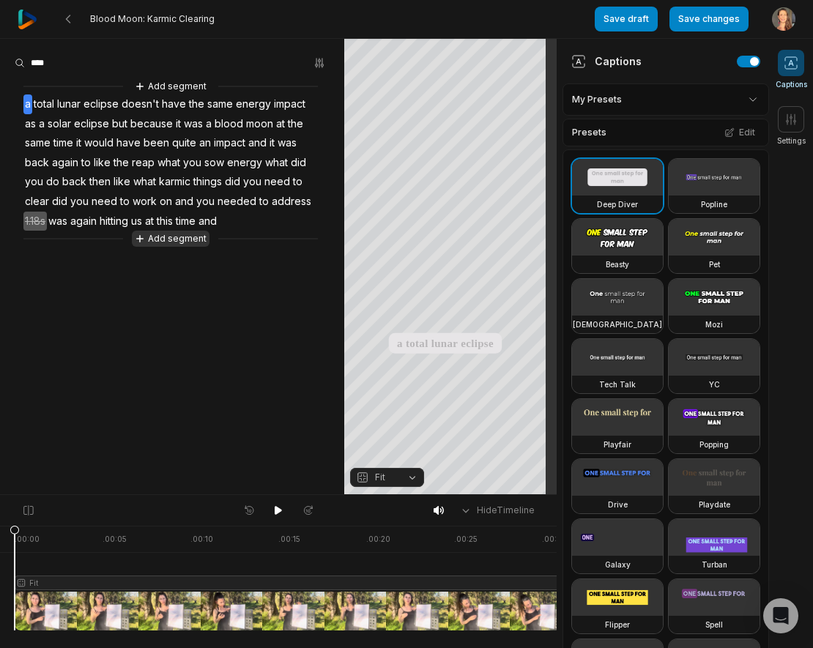
click at [144, 237] on icon at bounding box center [140, 239] width 10 height 10
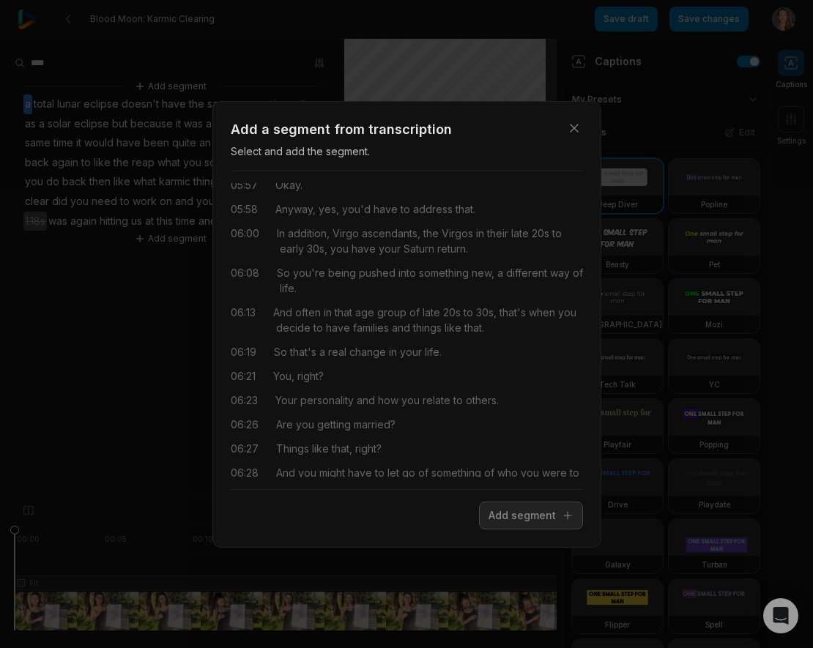
scroll to position [578, 0]
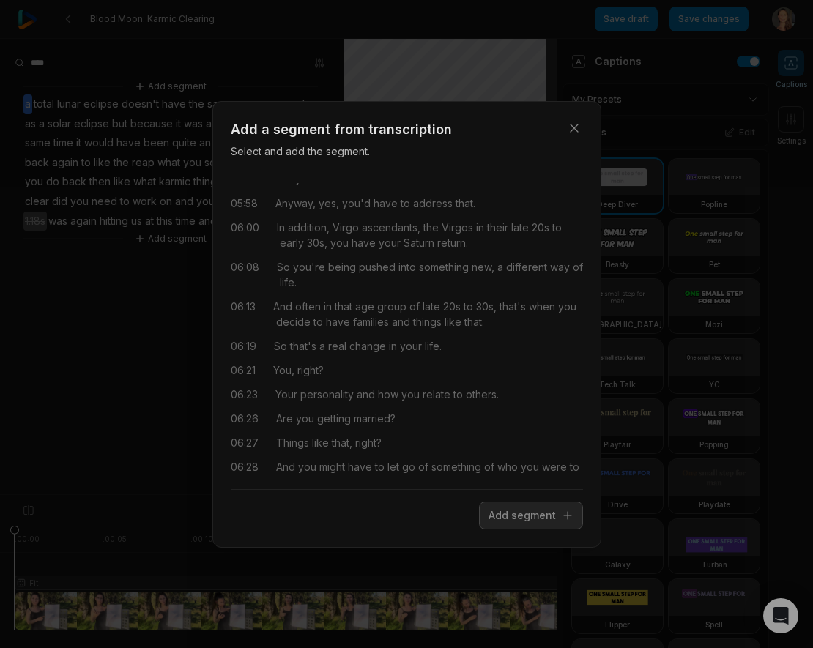
click at [154, 344] on div "Close Add a segment from transcription Select and add the segment. 04:01 We had…" at bounding box center [406, 324] width 813 height 648
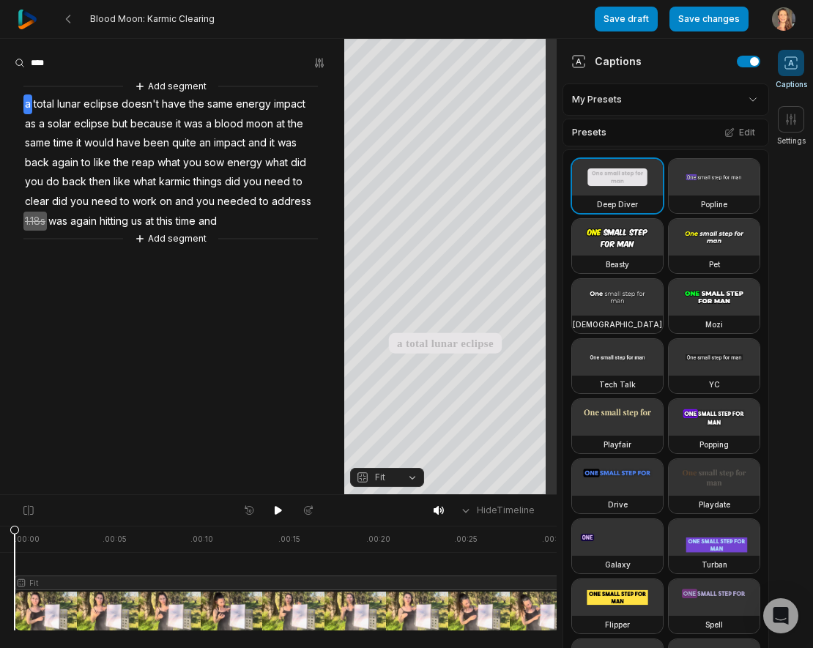
scroll to position [0, 0]
click at [277, 120] on span "at" at bounding box center [281, 124] width 12 height 20
click at [293, 120] on span "the" at bounding box center [295, 124] width 18 height 20
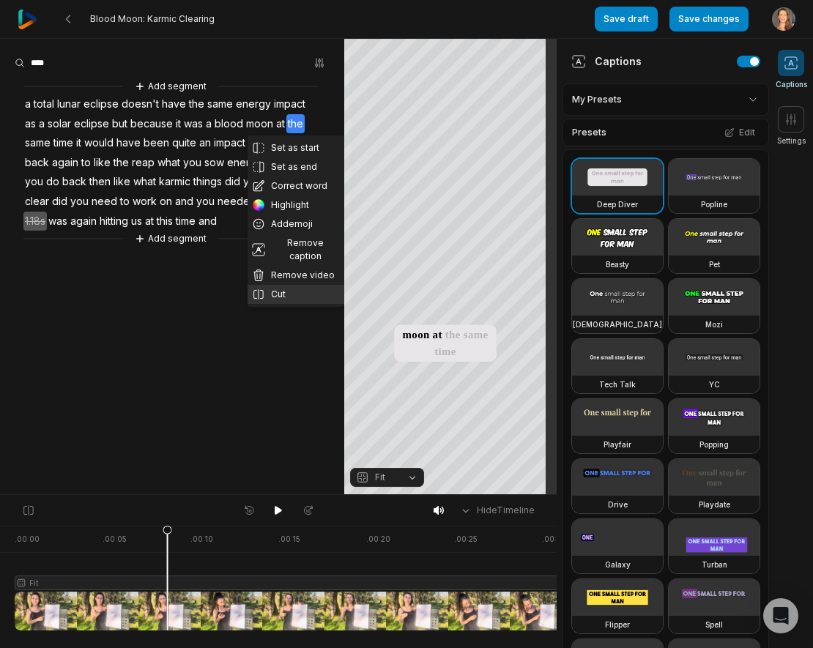
click at [280, 285] on button "Cut" at bounding box center [295, 294] width 97 height 19
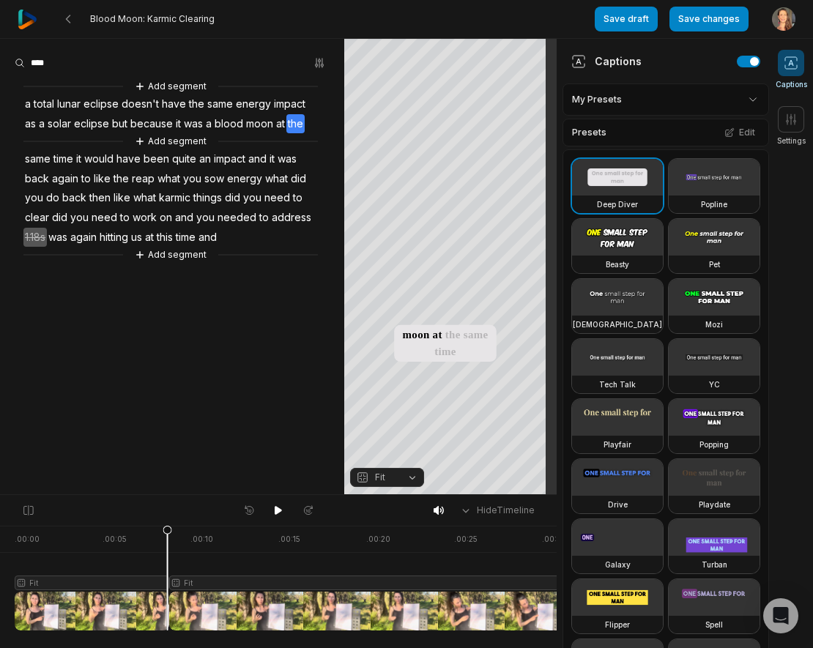
click at [208, 307] on aside "Add segment a total lunar eclipse doesn't have the same energy impact as a sola…" at bounding box center [172, 266] width 344 height 455
click at [711, 17] on button "Save changes" at bounding box center [708, 19] width 79 height 25
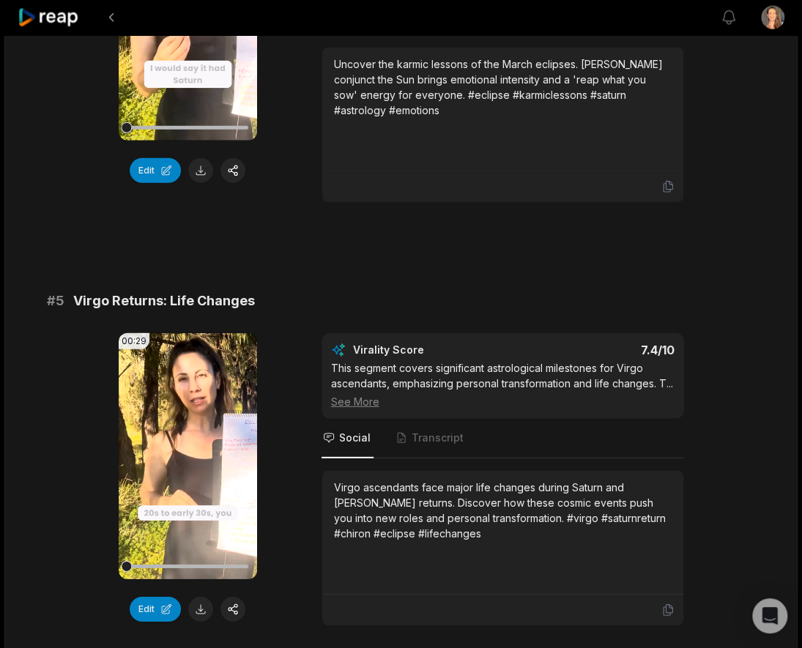
scroll to position [1607, 0]
click at [149, 598] on button "Edit" at bounding box center [155, 610] width 51 height 25
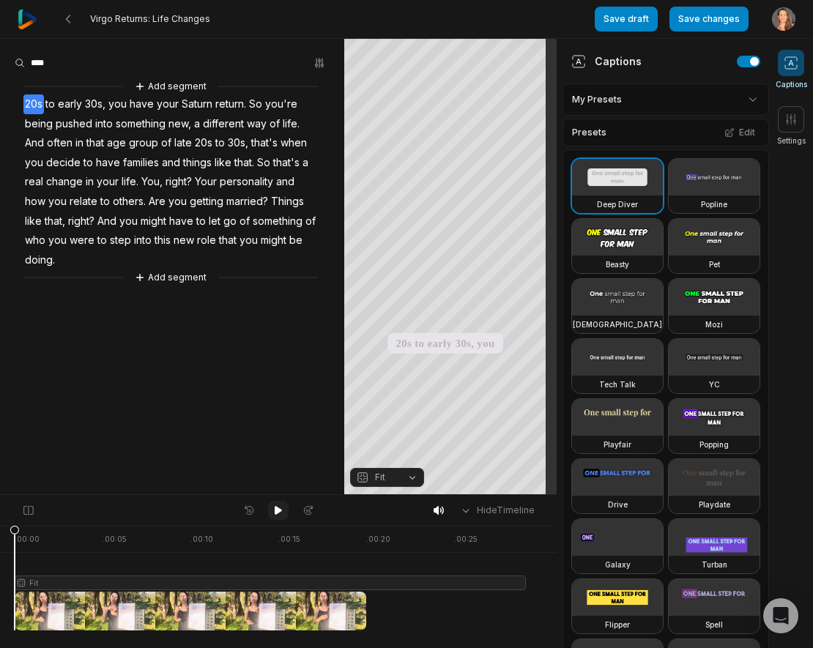
click at [275, 509] on icon at bounding box center [278, 510] width 7 height 9
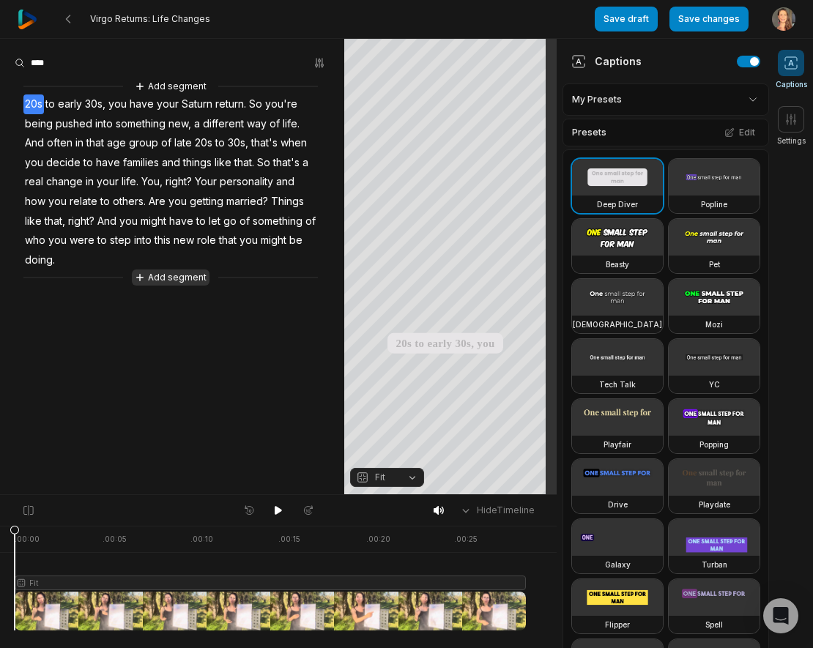
click at [172, 277] on button "Add segment" at bounding box center [171, 277] width 78 height 16
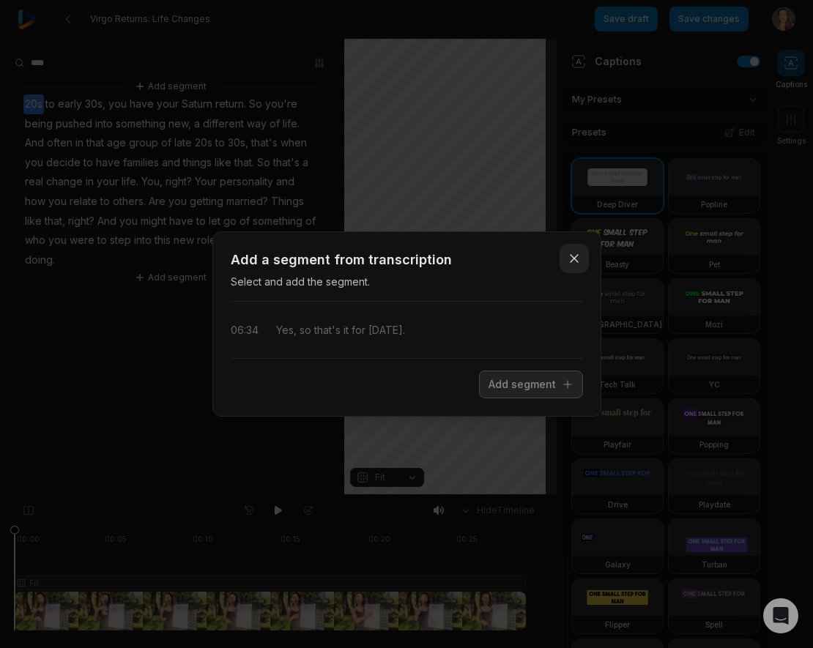
click at [570, 256] on icon "button" at bounding box center [574, 258] width 15 height 15
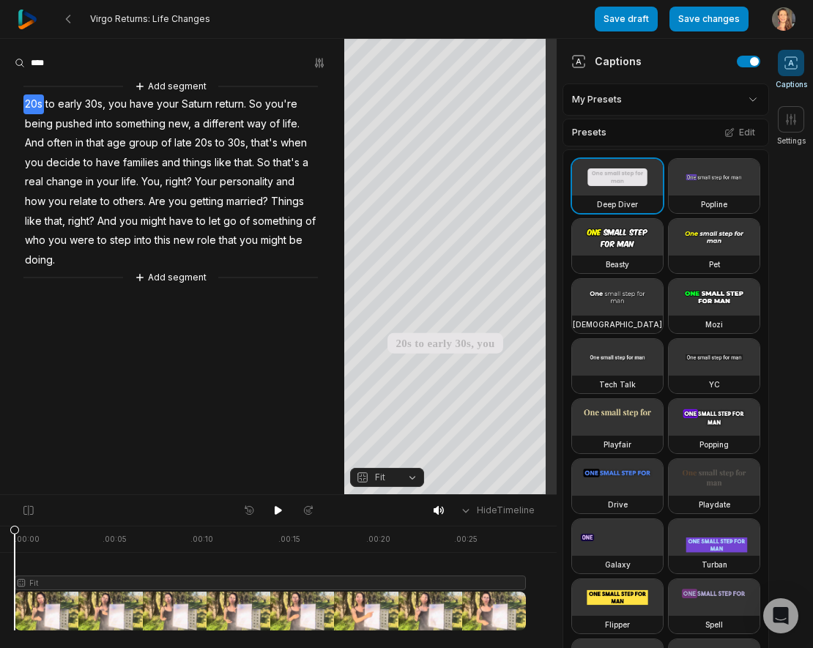
click at [64, 15] on icon at bounding box center [68, 19] width 12 height 12
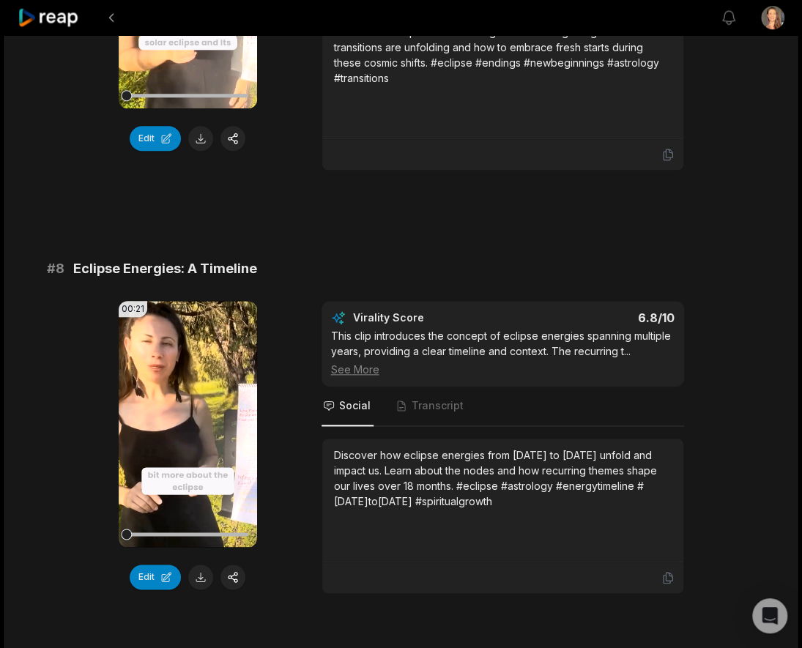
scroll to position [2955, 0]
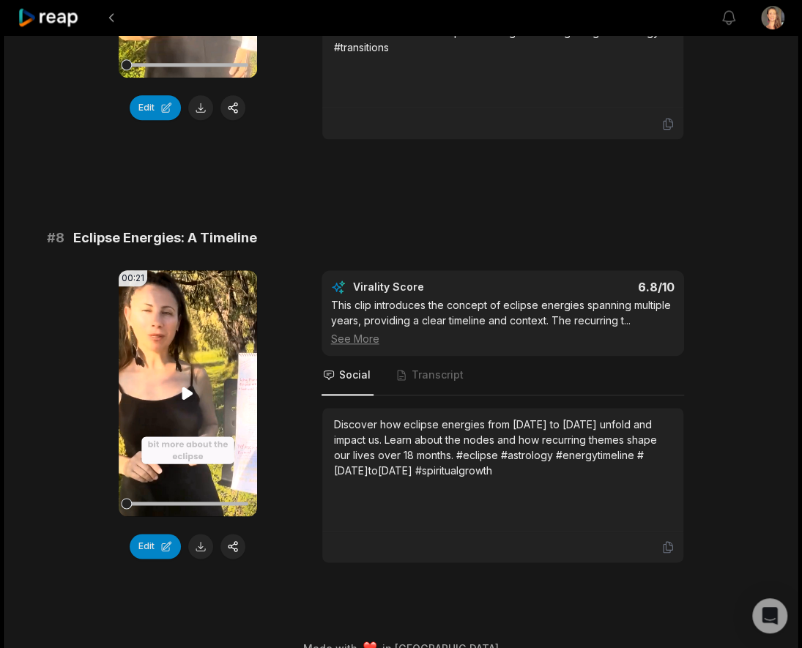
click at [189, 387] on icon at bounding box center [187, 393] width 11 height 12
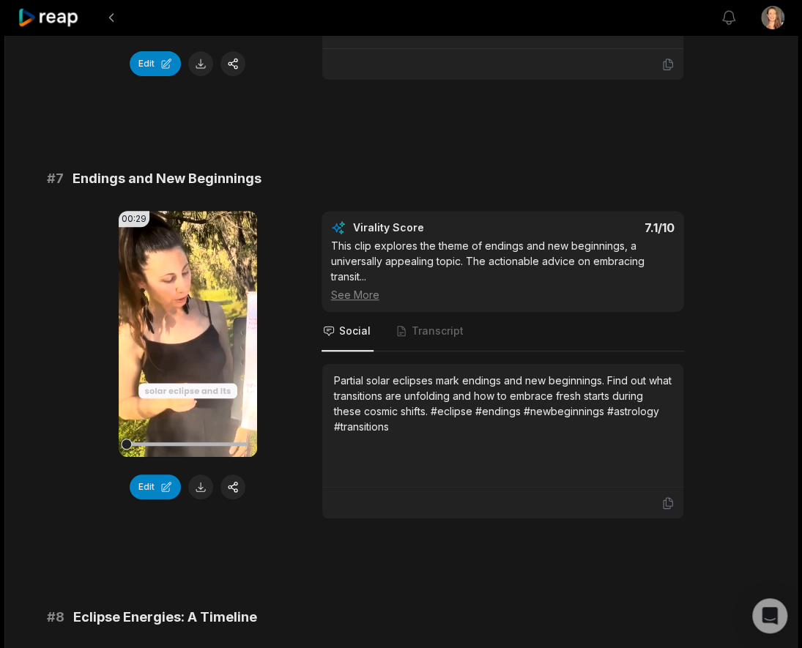
scroll to position [2566, 0]
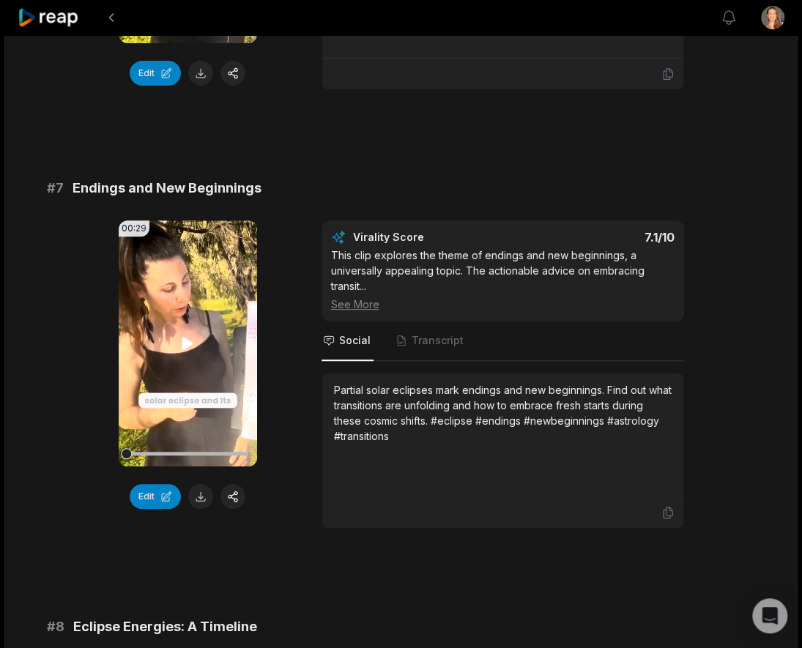
click at [183, 337] on icon at bounding box center [187, 343] width 11 height 12
click at [150, 484] on button "Edit" at bounding box center [155, 496] width 51 height 25
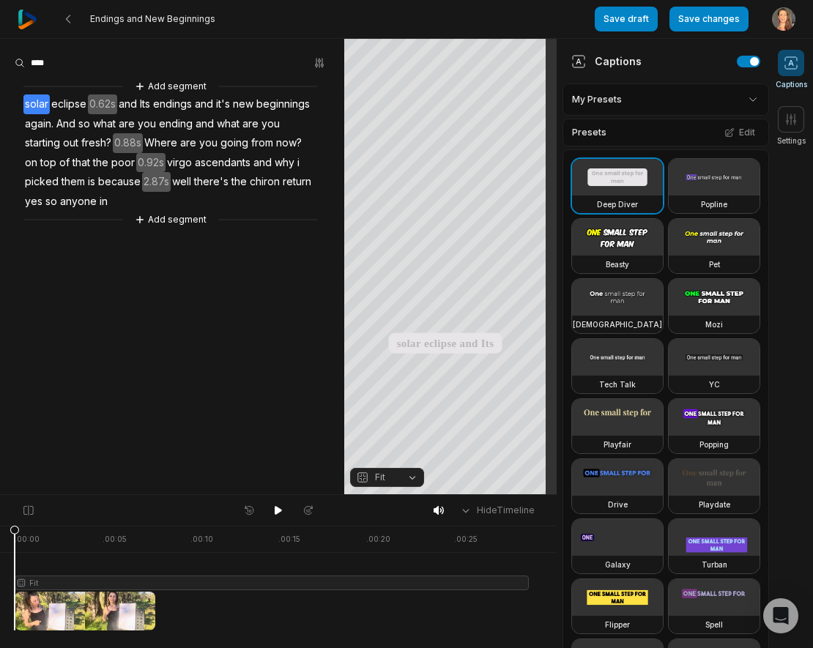
click at [96, 100] on span "0.62s" at bounding box center [102, 104] width 29 height 20
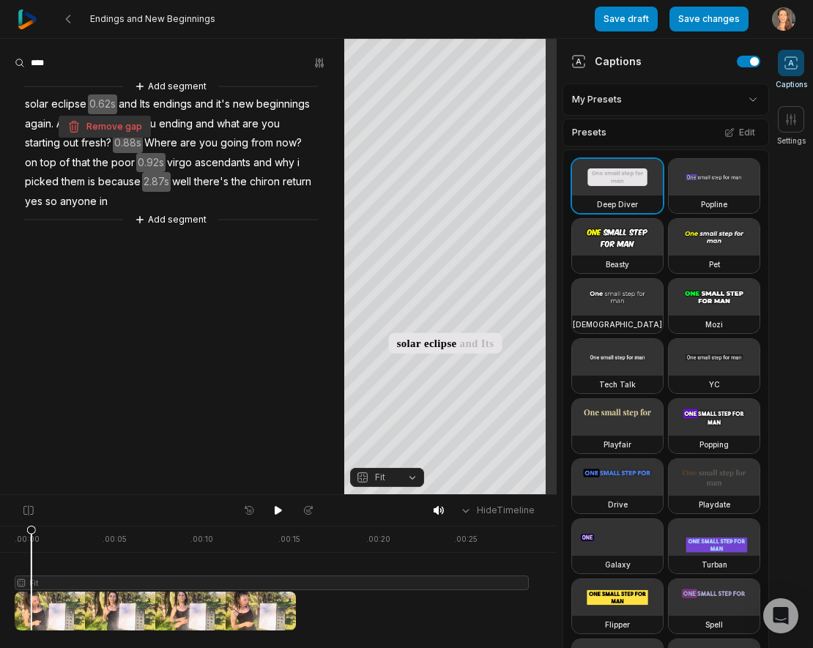
click at [95, 122] on button "Remove gap" at bounding box center [105, 127] width 92 height 22
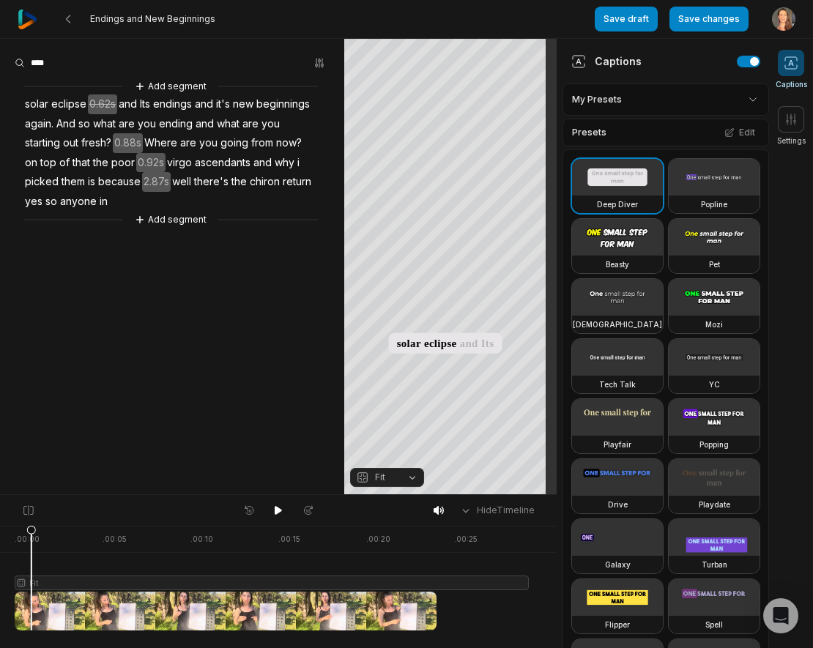
click at [125, 139] on span "0.88s" at bounding box center [128, 143] width 30 height 20
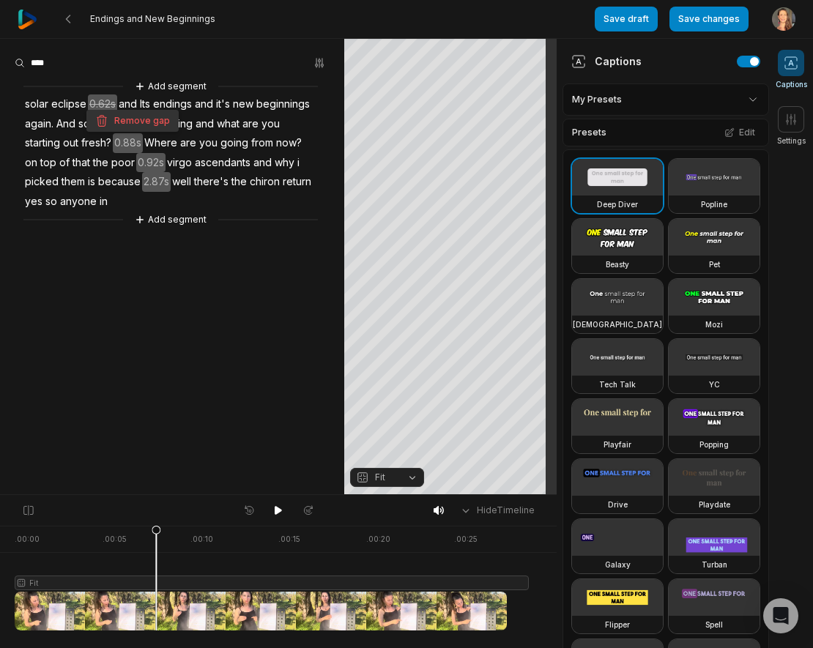
click at [136, 119] on button "Remove gap" at bounding box center [132, 121] width 92 height 22
click at [148, 157] on span "0.92s" at bounding box center [150, 163] width 29 height 20
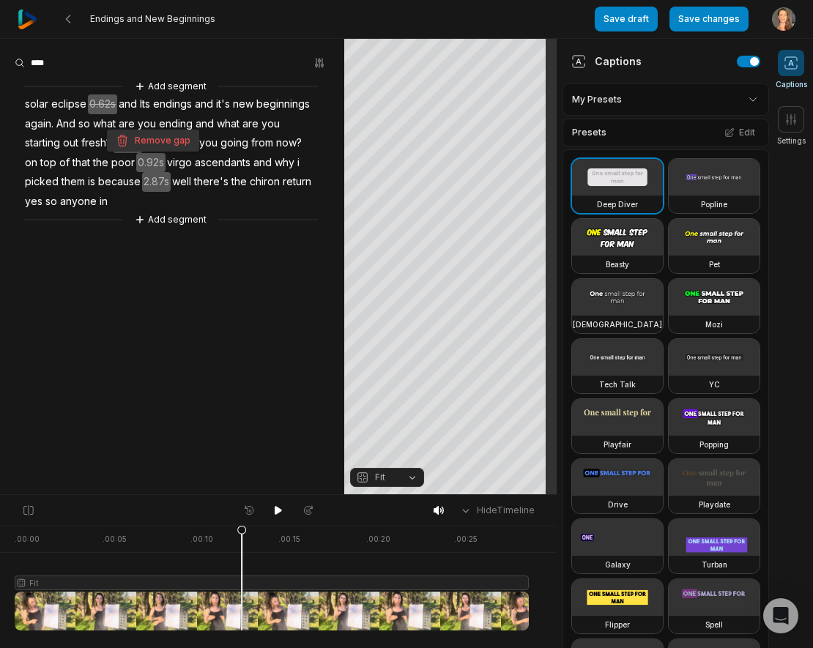
click at [165, 136] on button "Remove gap" at bounding box center [153, 141] width 92 height 22
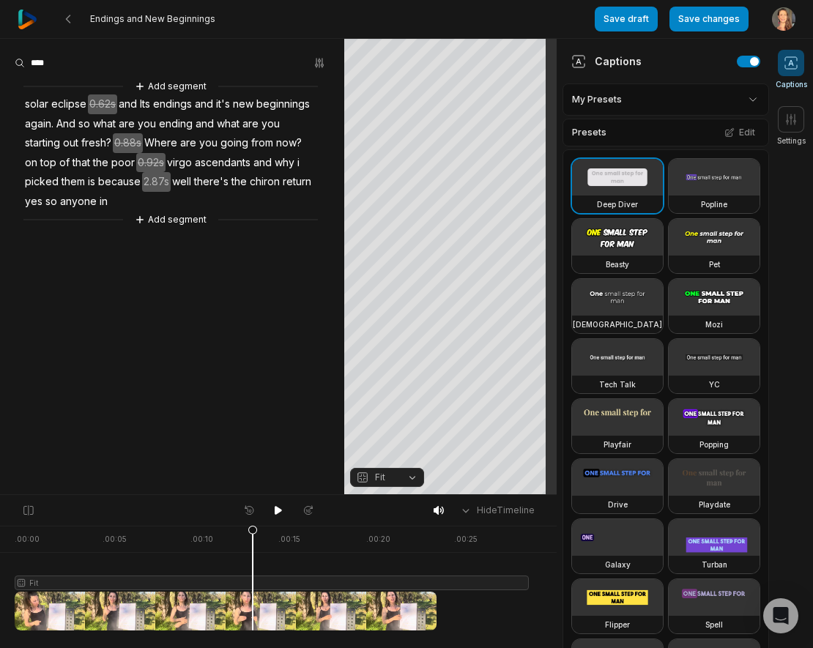
click at [152, 178] on span "2.87s" at bounding box center [156, 182] width 29 height 20
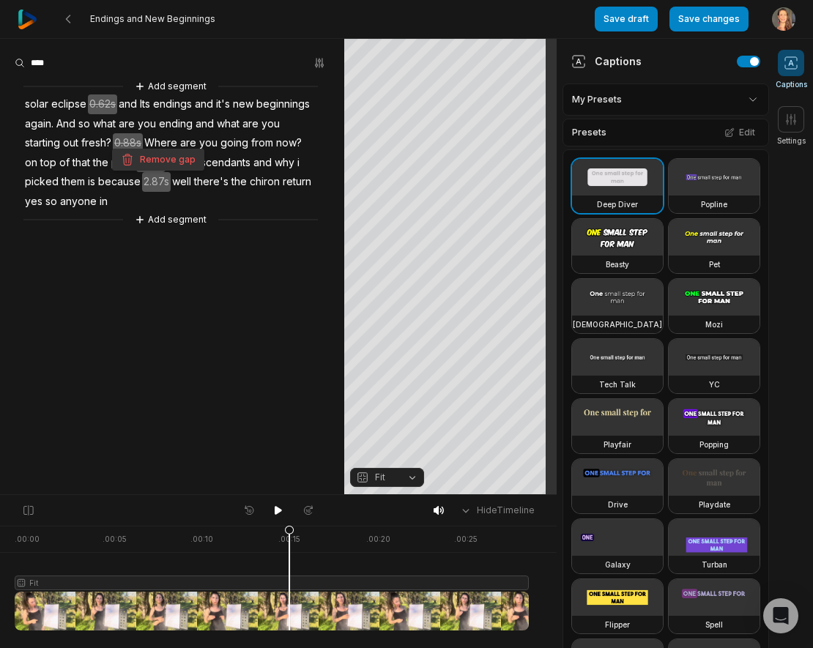
click at [171, 158] on button "Remove gap" at bounding box center [158, 160] width 92 height 22
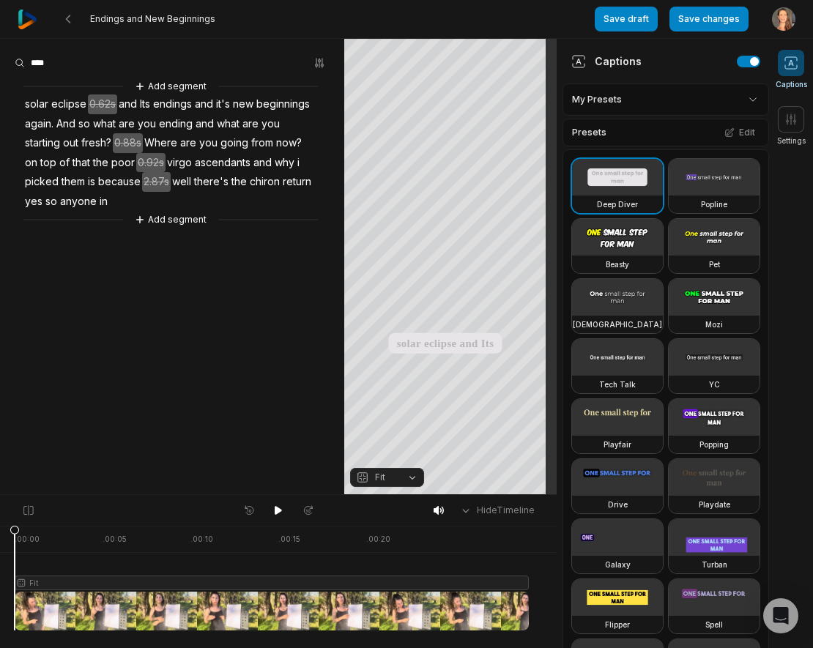
drag, startPoint x: 299, startPoint y: 533, endPoint x: 6, endPoint y: 532, distance: 292.9
click at [10, 532] on icon at bounding box center [14, 581] width 9 height 111
click at [279, 505] on icon at bounding box center [278, 511] width 12 height 12
click at [179, 220] on button "Add segment" at bounding box center [171, 220] width 78 height 16
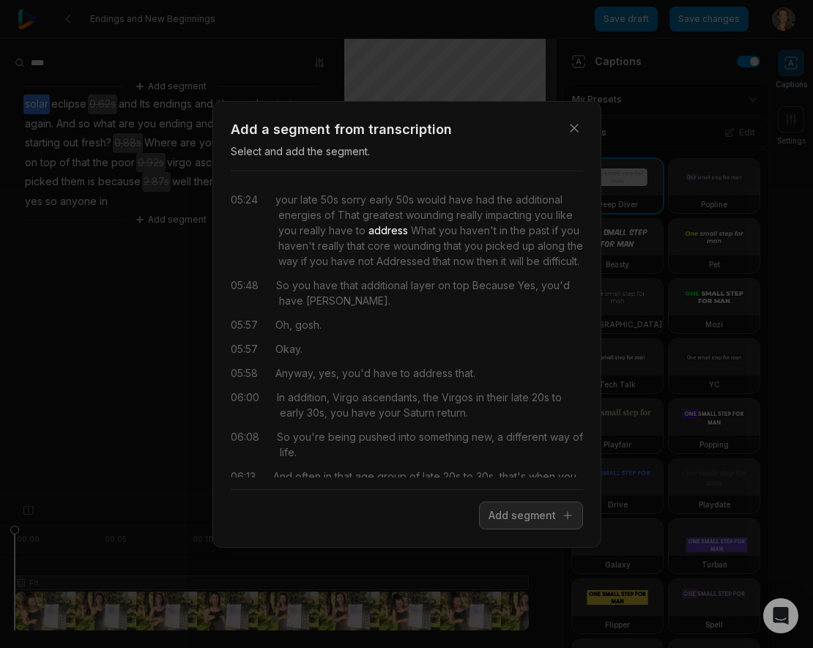
click at [379, 230] on span "address" at bounding box center [386, 230] width 42 height 15
click at [289, 196] on span "your" at bounding box center [286, 199] width 22 height 15
drag, startPoint x: 277, startPoint y: 201, endPoint x: 408, endPoint y: 202, distance: 131.1
click at [408, 202] on div "your late 50s sorry early 50s would have had the additional energies of That gr…" at bounding box center [429, 230] width 308 height 77
click at [515, 510] on button "Add segment" at bounding box center [531, 516] width 104 height 28
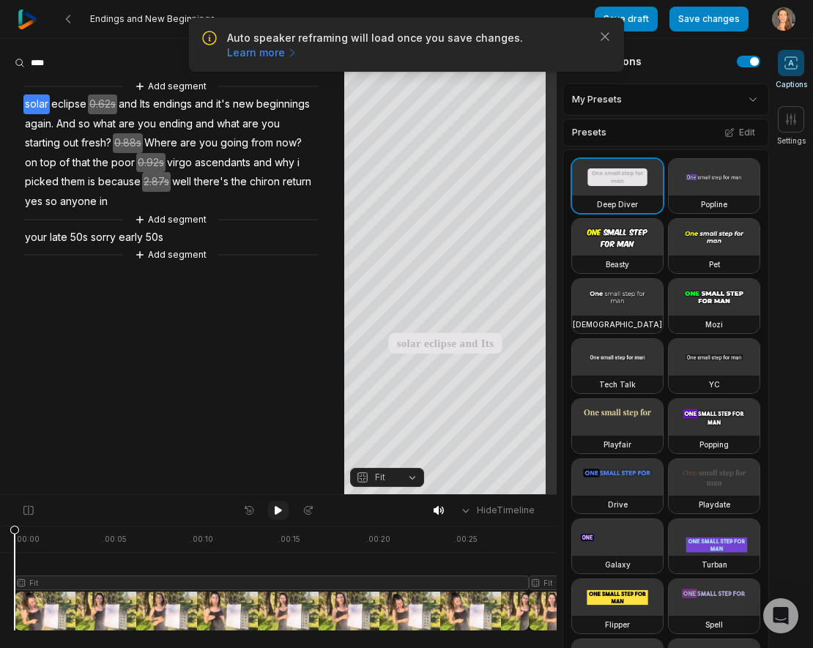
click at [276, 507] on icon at bounding box center [278, 510] width 7 height 9
click at [141, 215] on icon at bounding box center [140, 220] width 10 height 10
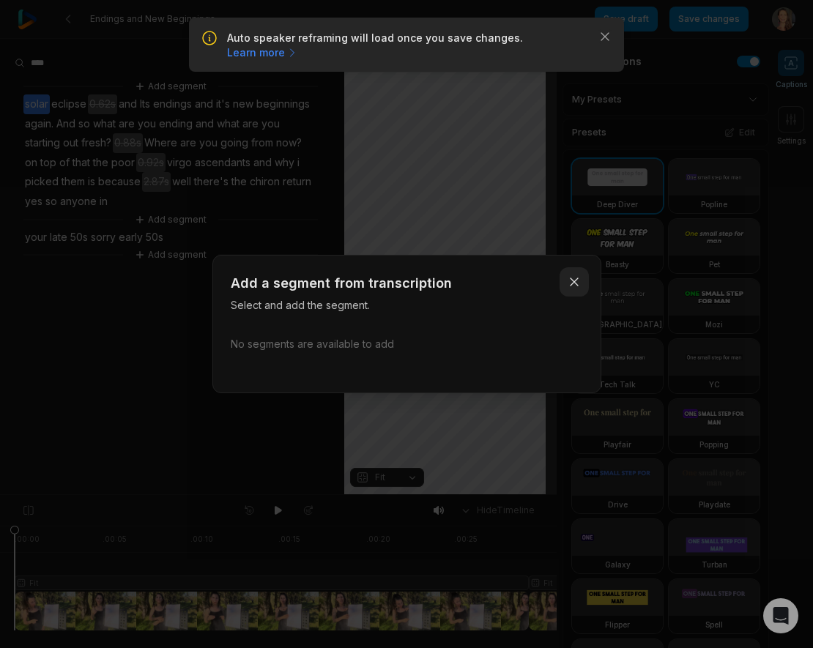
click at [574, 282] on icon "button" at bounding box center [573, 281] width 7 height 7
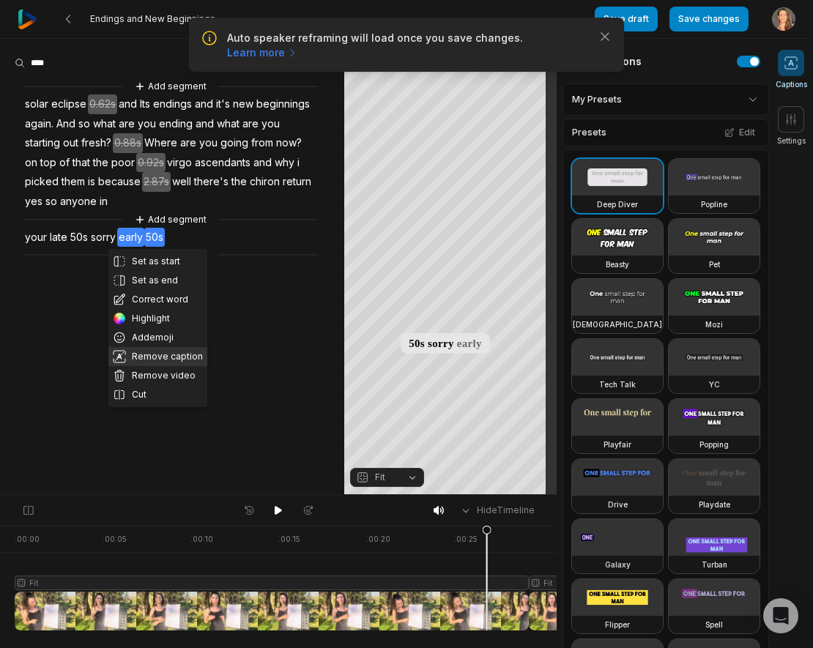
click at [174, 354] on button "Remove caption" at bounding box center [157, 356] width 99 height 19
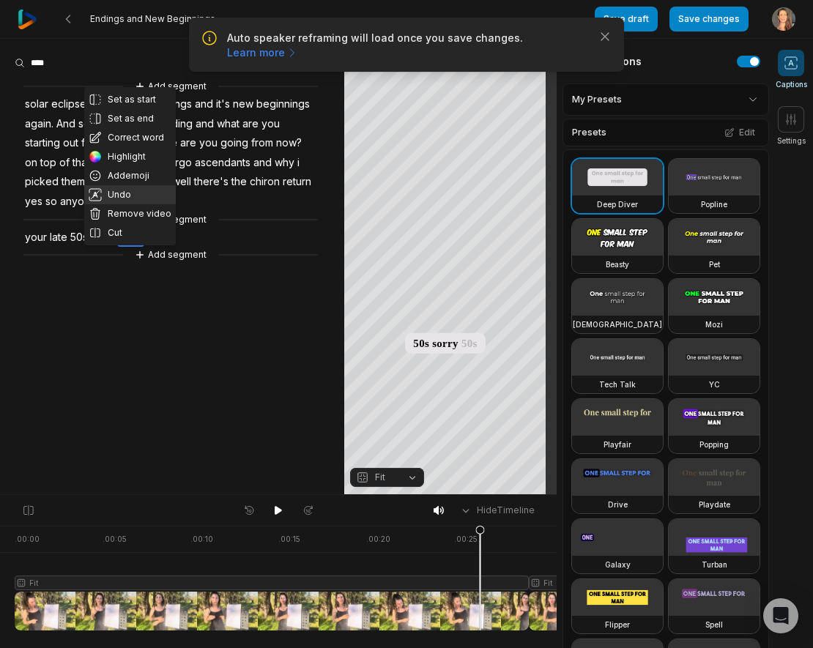
drag, startPoint x: 127, startPoint y: 234, endPoint x: 120, endPoint y: 192, distance: 43.1
click at [120, 192] on button "Undo" at bounding box center [130, 194] width 92 height 19
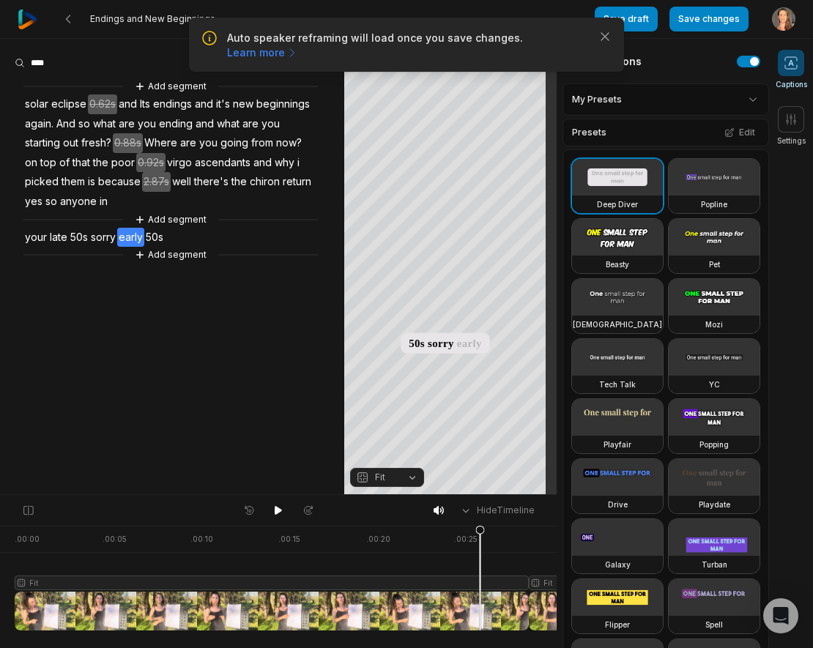
click at [81, 330] on aside "Add segment solar eclipse 0.62s and Its endings and it's new beginnings again. …" at bounding box center [172, 266] width 344 height 455
click at [57, 233] on span "late" at bounding box center [58, 238] width 21 height 20
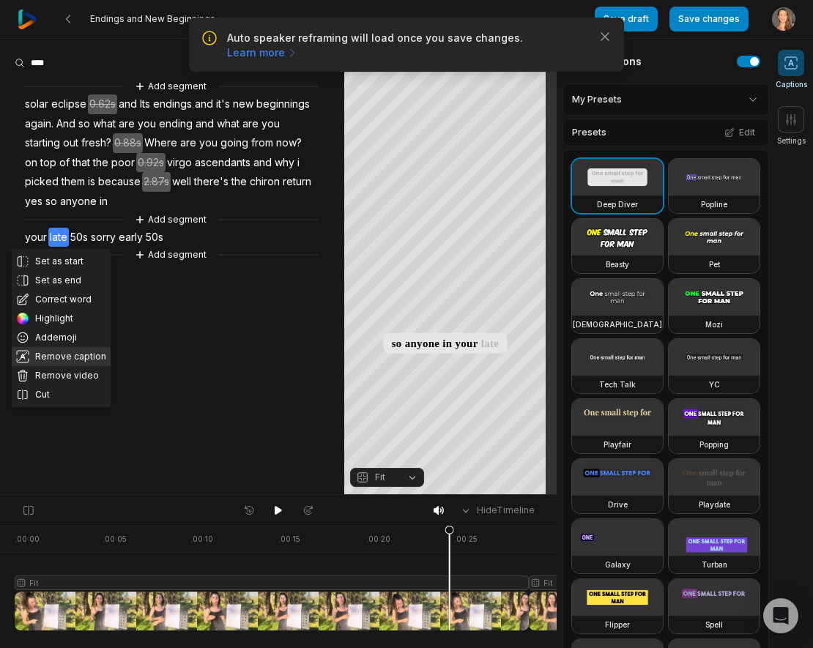
click at [71, 351] on button "Remove caption" at bounding box center [61, 356] width 99 height 19
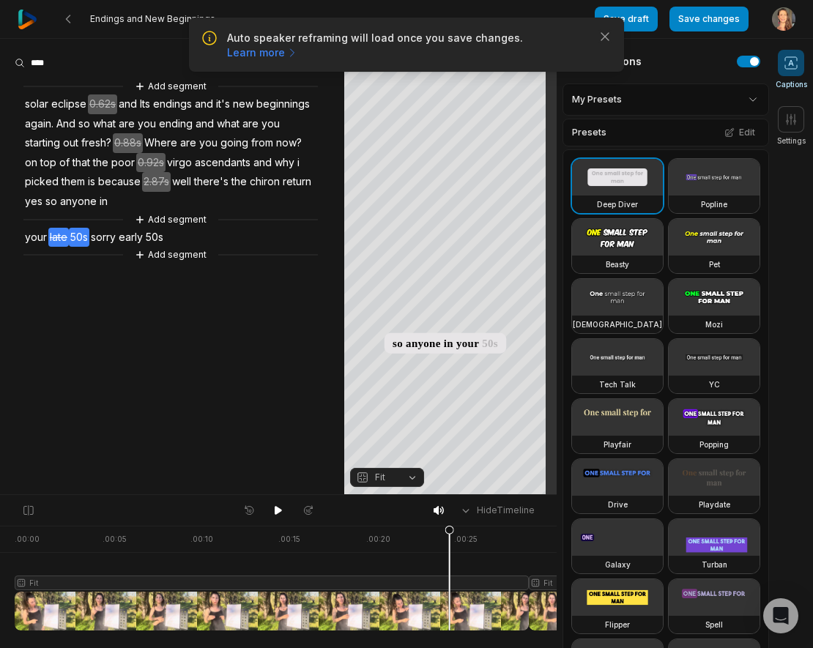
click at [80, 234] on span "50s" at bounding box center [79, 238] width 21 height 20
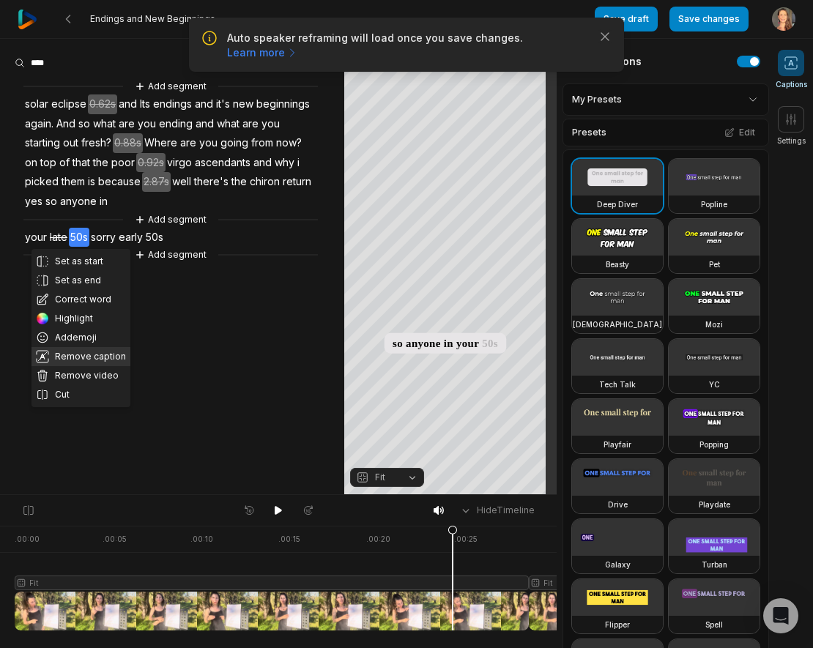
click at [89, 351] on button "Remove caption" at bounding box center [80, 356] width 99 height 19
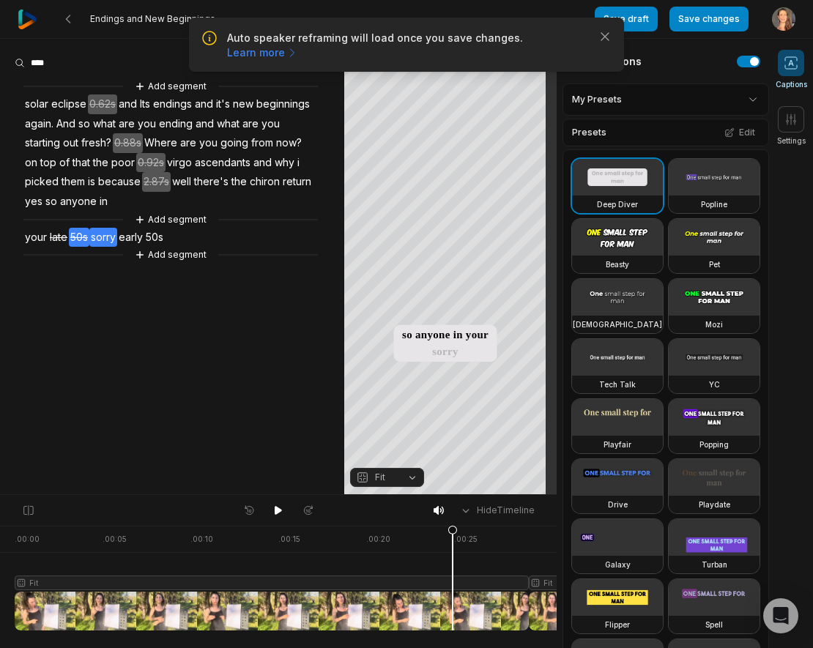
click at [105, 234] on span "sorry" at bounding box center [103, 238] width 28 height 20
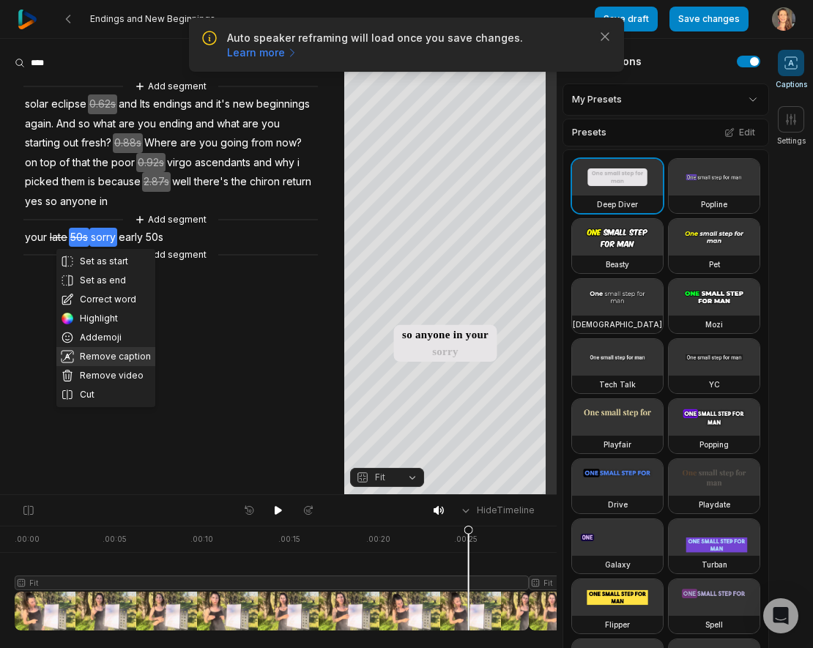
click at [109, 352] on button "Remove caption" at bounding box center [105, 356] width 99 height 19
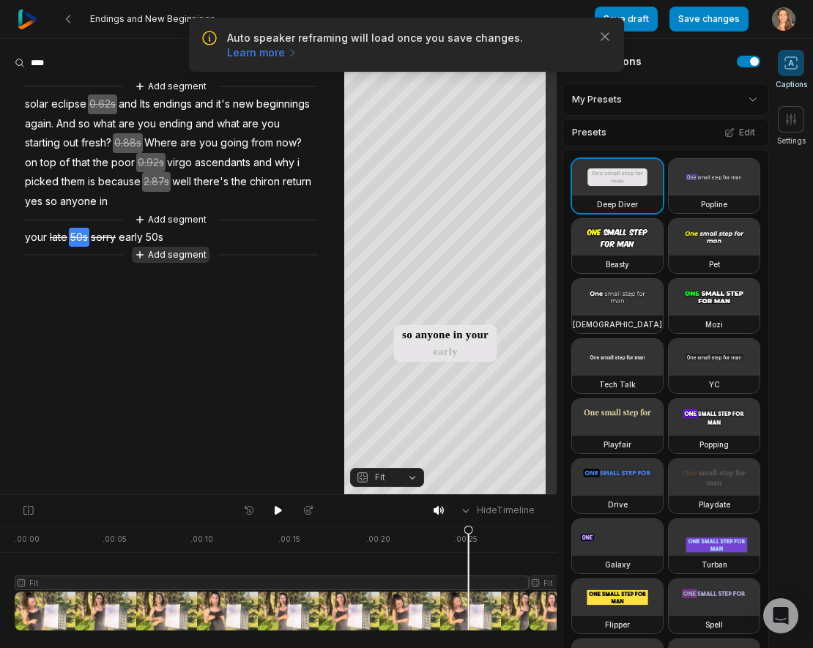
click at [164, 255] on button "Add segment" at bounding box center [171, 255] width 78 height 16
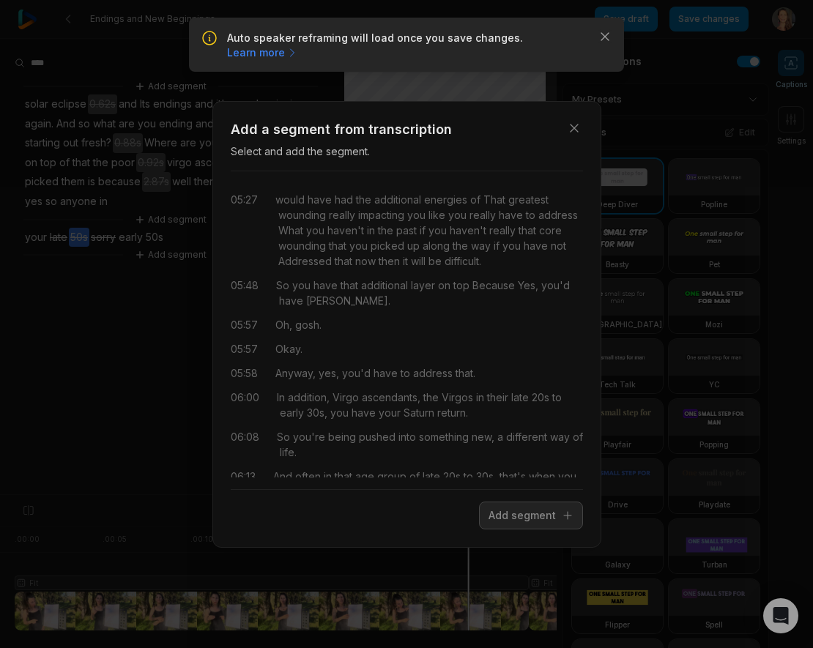
click at [139, 271] on div "Close Add a segment from transcription Select and add the segment. 05:27 would …" at bounding box center [406, 324] width 813 height 648
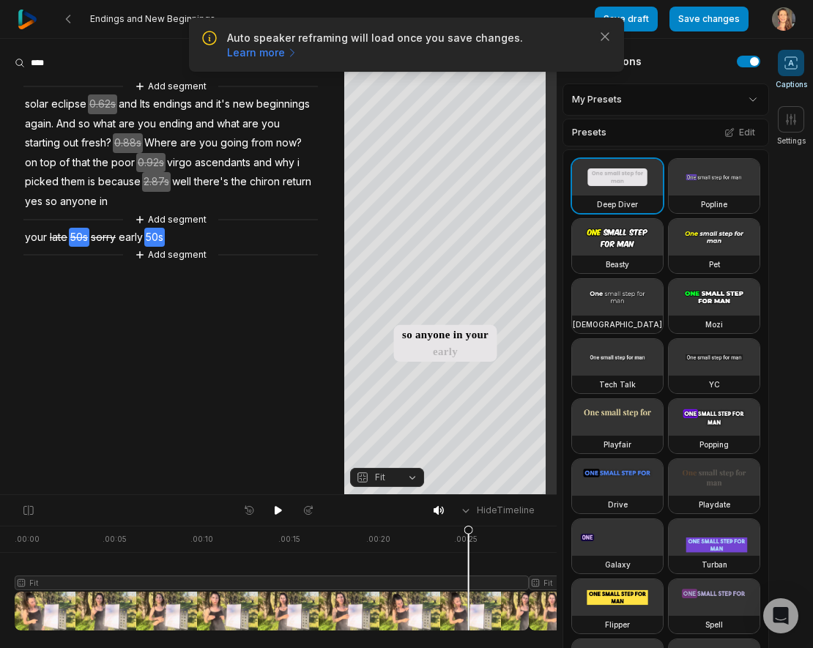
click at [151, 238] on span "50s" at bounding box center [154, 238] width 21 height 20
click at [240, 343] on aside "Add segment solar eclipse 0.62s and Its endings and it's new beginnings again. …" at bounding box center [172, 266] width 344 height 455
click at [186, 256] on button "Add segment" at bounding box center [171, 255] width 78 height 16
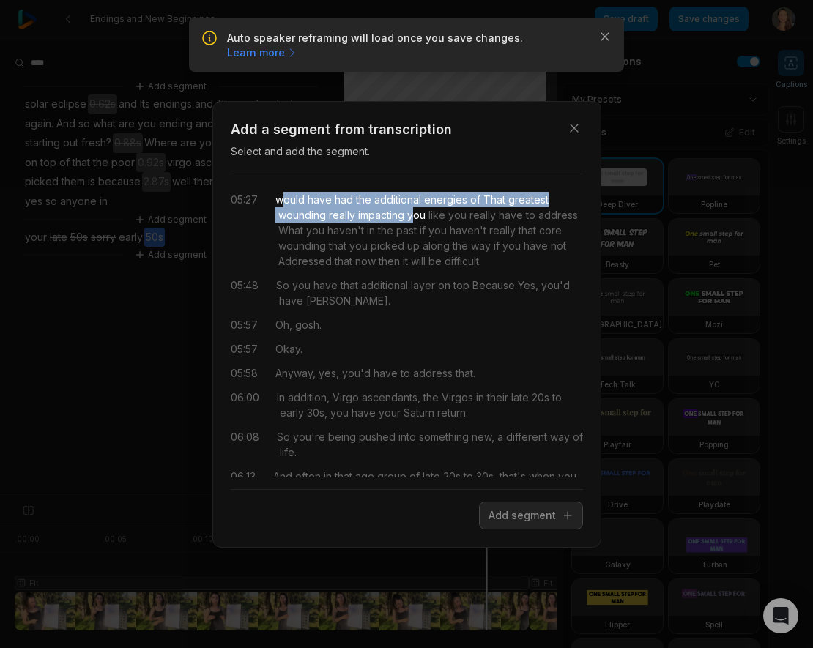
drag, startPoint x: 280, startPoint y: 201, endPoint x: 414, endPoint y: 216, distance: 134.9
click at [414, 216] on div "would have had the additional energies of That greatest wounding really impacti…" at bounding box center [429, 230] width 308 height 77
click at [516, 511] on button "Add segment" at bounding box center [531, 516] width 104 height 28
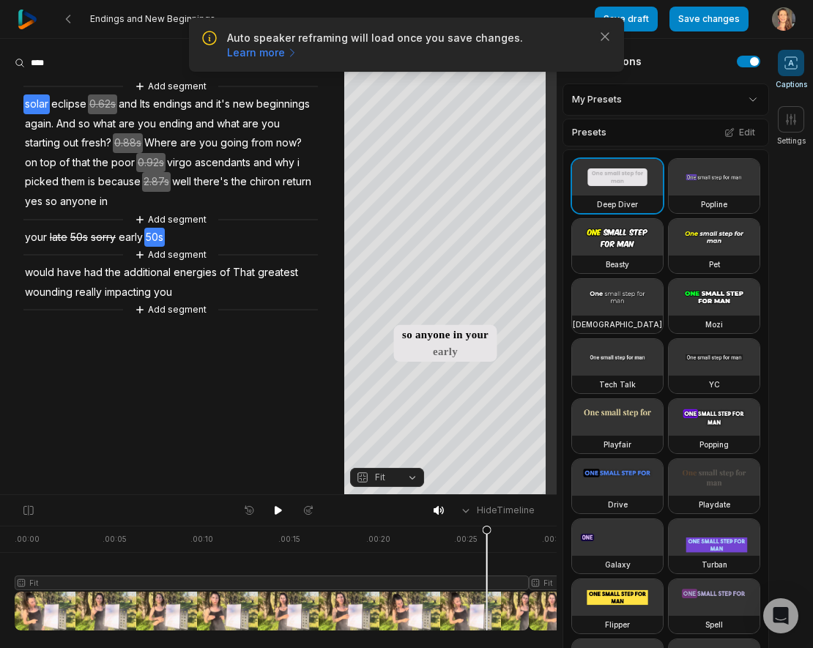
click at [34, 98] on span "solar" at bounding box center [36, 104] width 26 height 20
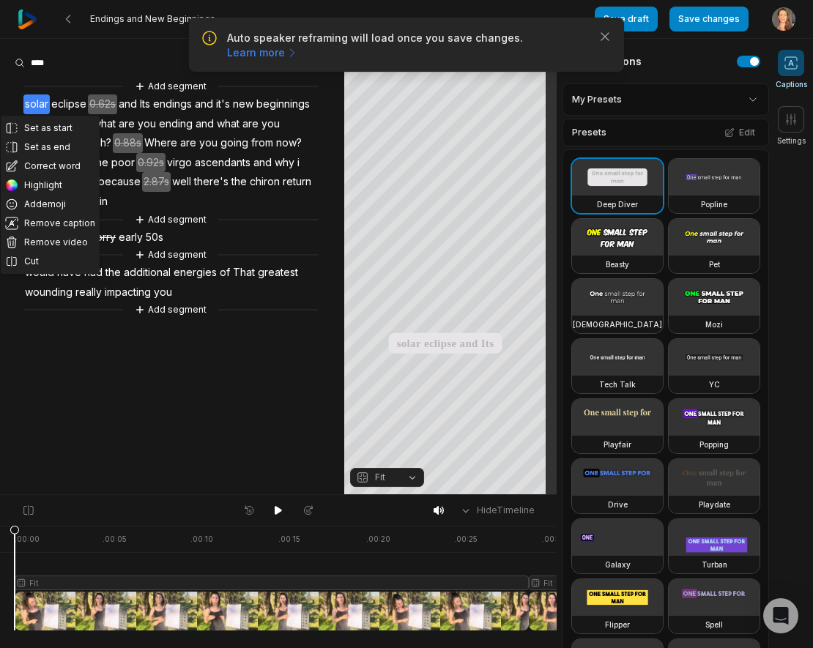
click at [167, 419] on aside "Set as start Set as end Correct word Highlight Add emoji Remove caption Remove …" at bounding box center [172, 266] width 344 height 455
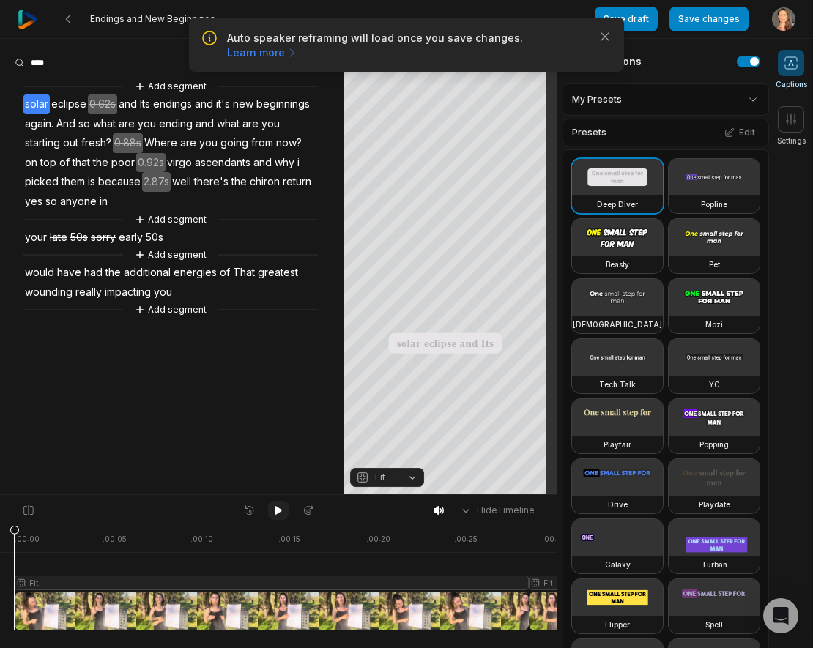
click at [279, 507] on icon at bounding box center [278, 511] width 12 height 12
click at [180, 180] on span "well" at bounding box center [182, 182] width 22 height 20
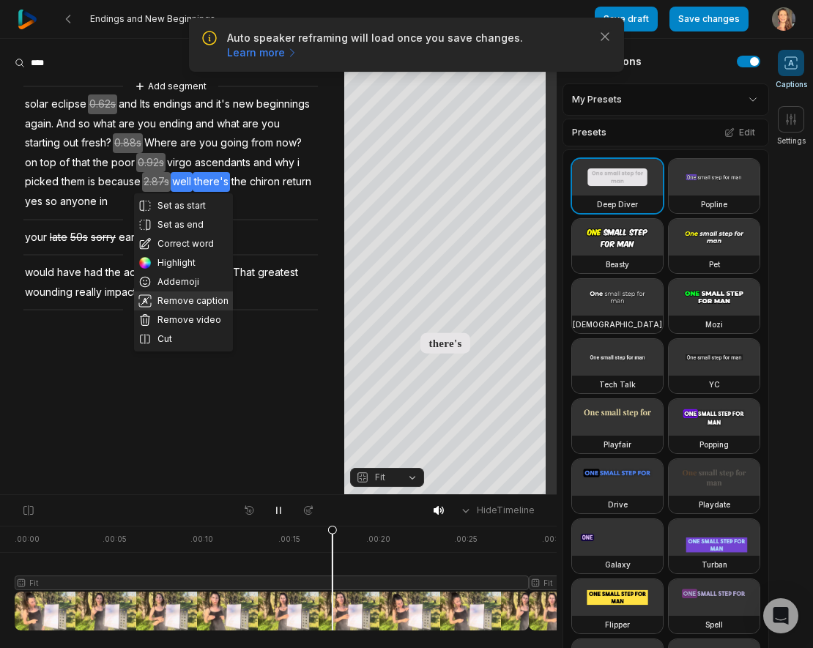
click at [188, 296] on button "Remove caption" at bounding box center [183, 300] width 99 height 19
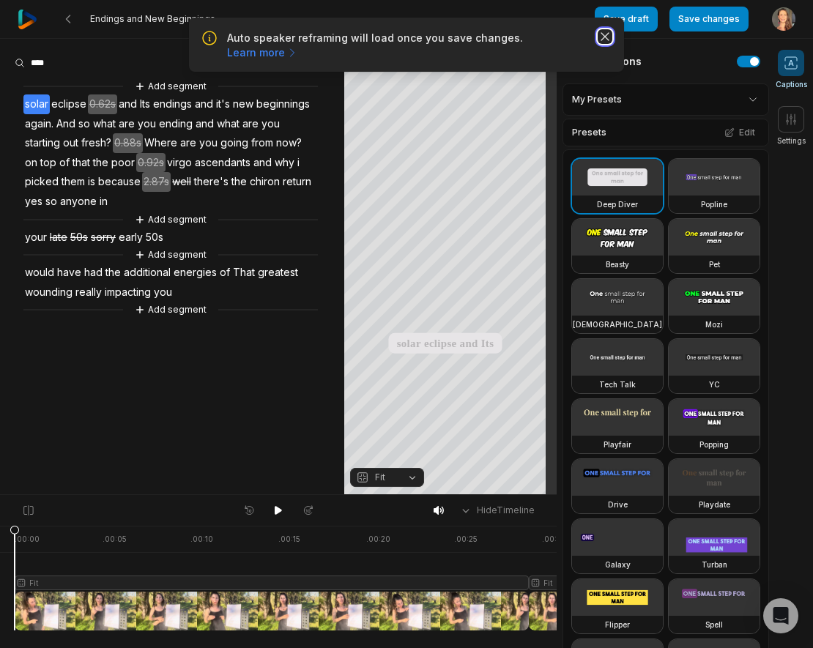
click at [606, 35] on icon "button" at bounding box center [604, 36] width 7 height 7
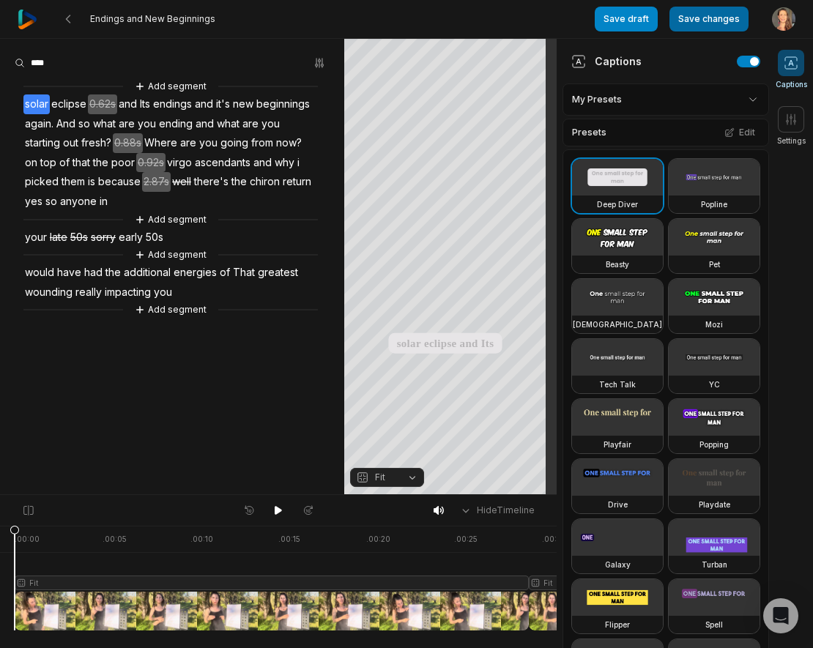
click at [695, 13] on button "Save changes" at bounding box center [708, 19] width 79 height 25
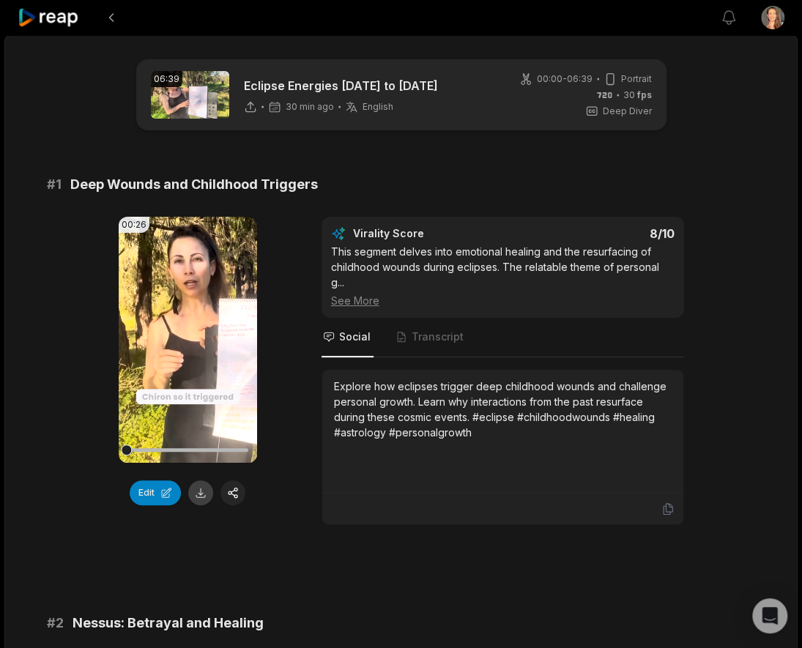
click at [201, 488] on button at bounding box center [200, 492] width 25 height 25
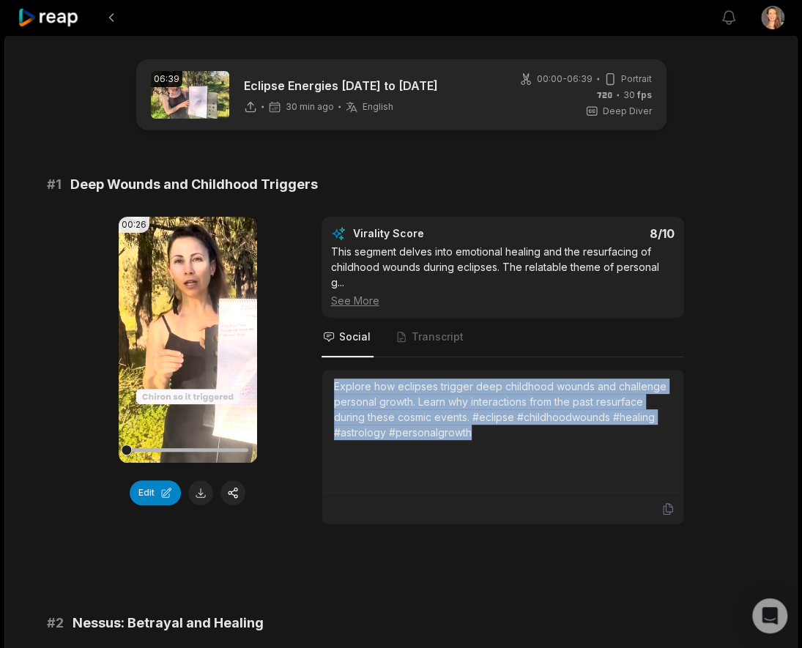
drag, startPoint x: 485, startPoint y: 415, endPoint x: 330, endPoint y: 372, distance: 161.8
click at [330, 372] on div "Explore how eclipses trigger deep childhood wounds and challenge personal growt…" at bounding box center [502, 432] width 361 height 124
copy div "Explore how eclipses trigger deep childhood wounds and challenge personal growt…"
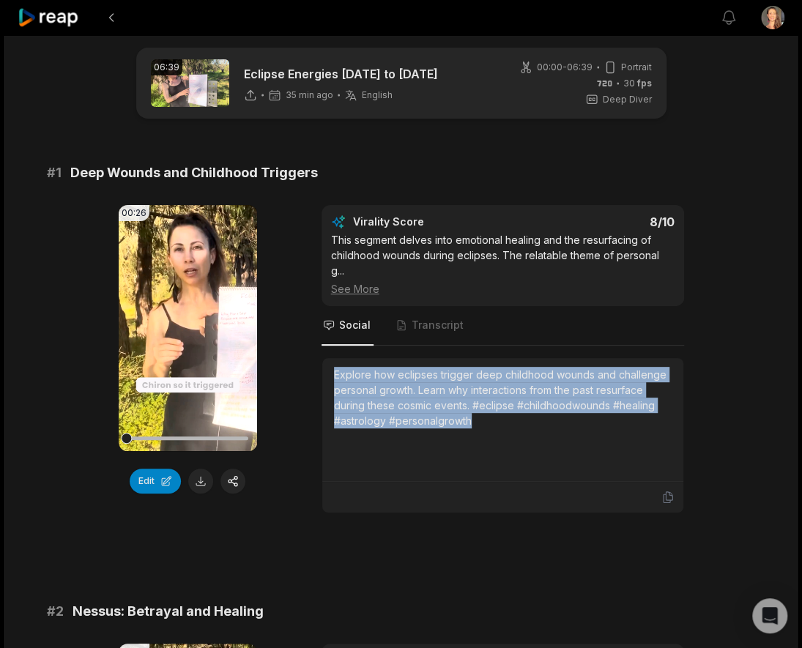
copy div "Explore how eclipses trigger deep childhood wounds and challenge personal growt…"
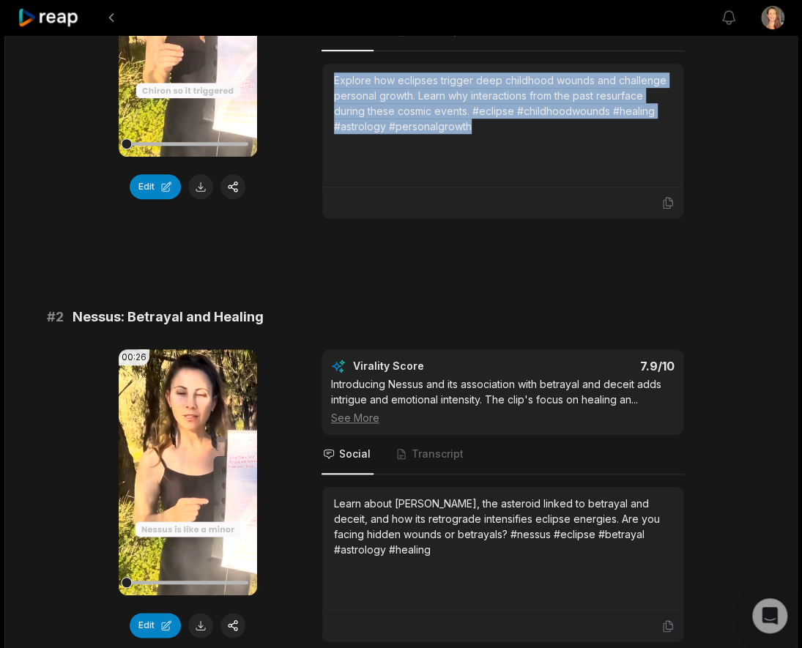
scroll to position [400, 0]
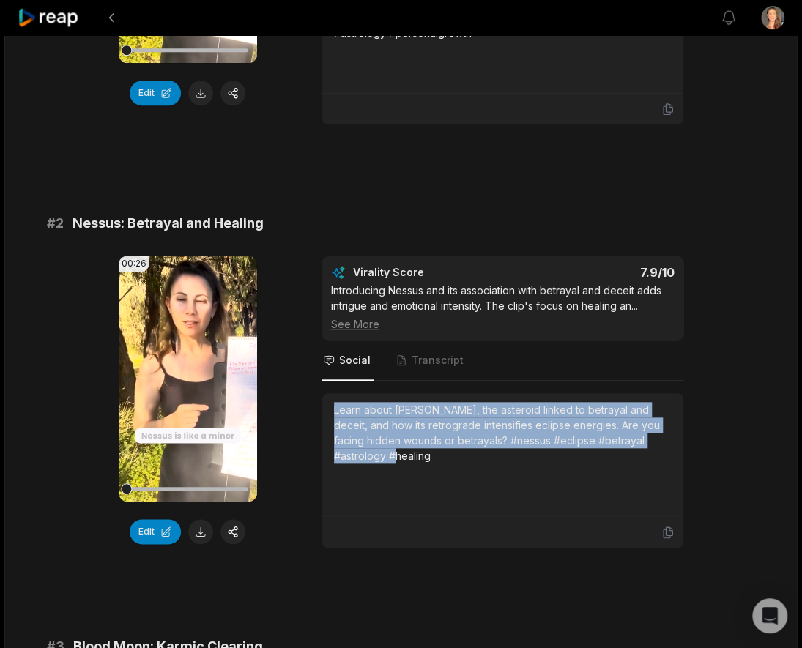
drag, startPoint x: 393, startPoint y: 442, endPoint x: 316, endPoint y: 395, distance: 90.4
click at [316, 395] on div "00:26 Your browser does not support mp4 format. Edit Virality Score 7.9 /10 Int…" at bounding box center [401, 402] width 709 height 293
copy div "Learn about [PERSON_NAME], the asteroid linked to betrayal and deceit, and how …"
click at [202, 519] on button at bounding box center [200, 531] width 25 height 25
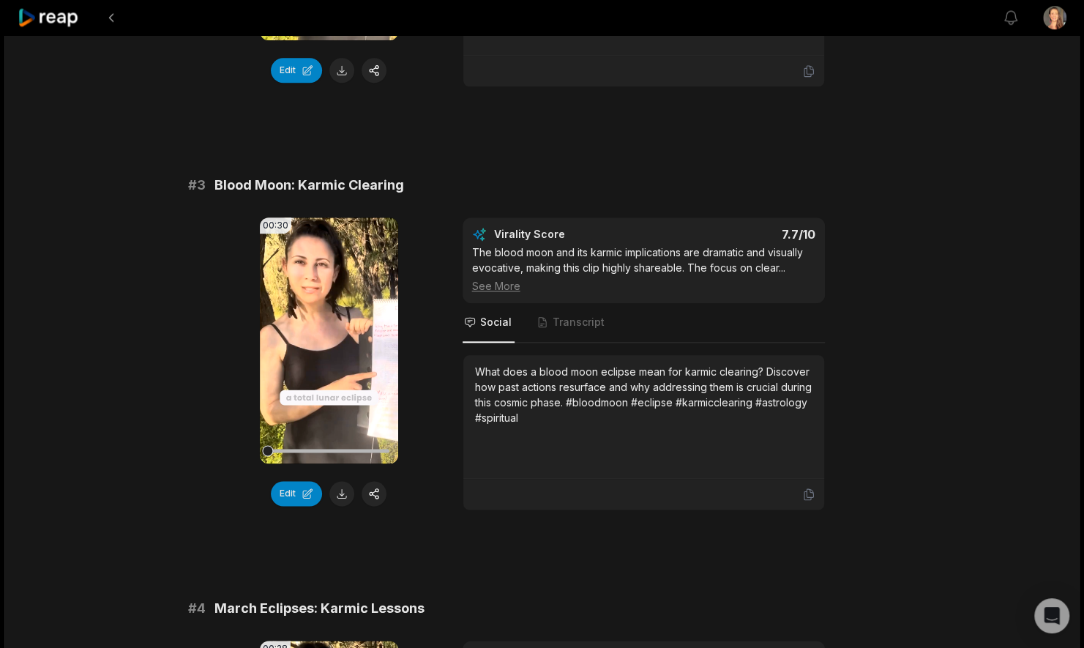
scroll to position [908, 0]
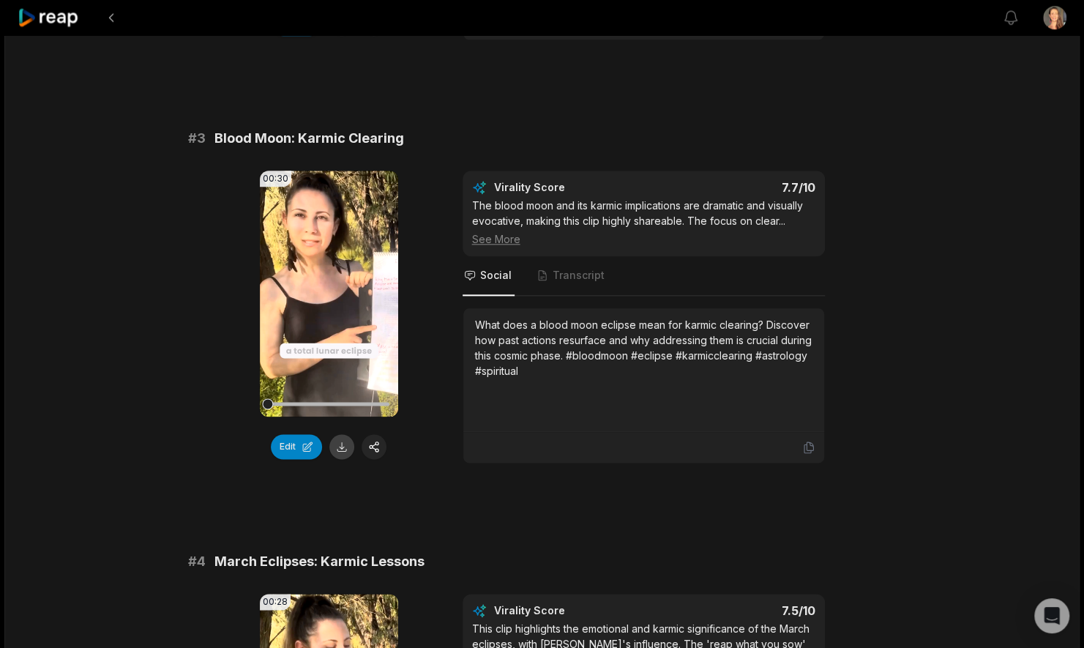
click at [338, 434] on button at bounding box center [342, 446] width 25 height 25
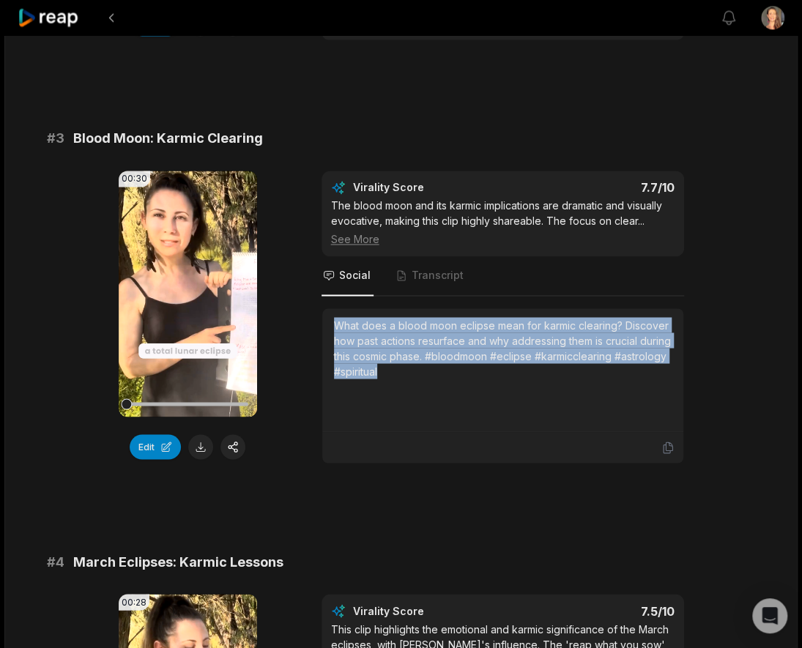
drag, startPoint x: 443, startPoint y: 351, endPoint x: 325, endPoint y: 310, distance: 125.1
click at [325, 310] on div "What does a blood moon eclipse mean for karmic clearing? Discover how past acti…" at bounding box center [502, 370] width 361 height 124
copy div "What does a blood moon eclipse mean for karmic clearing? Discover how past acti…"
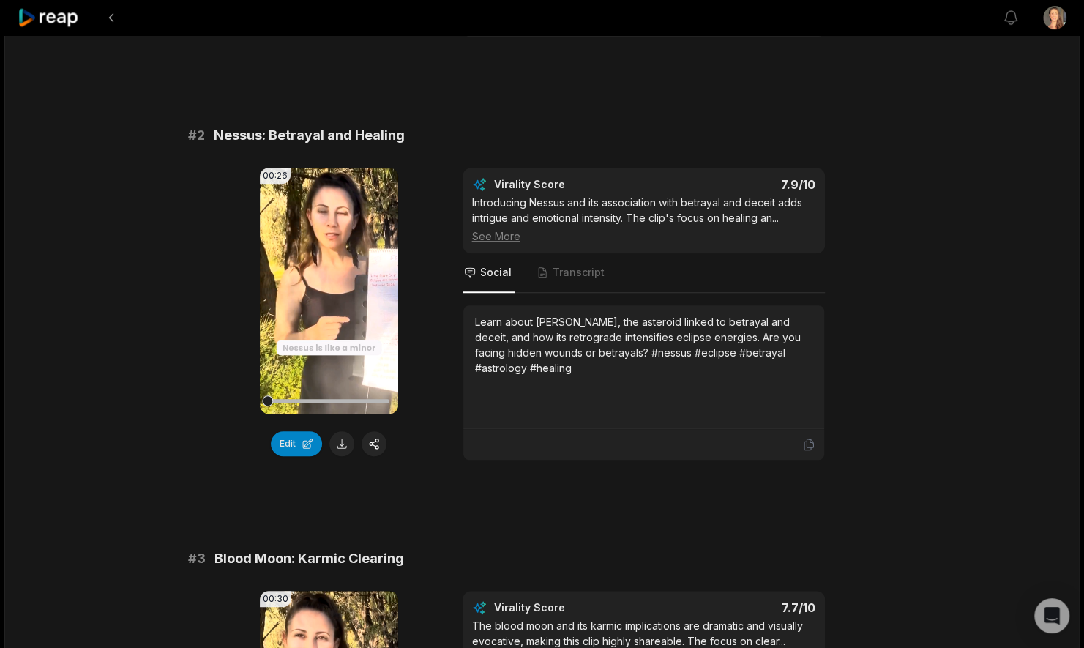
scroll to position [487, 0]
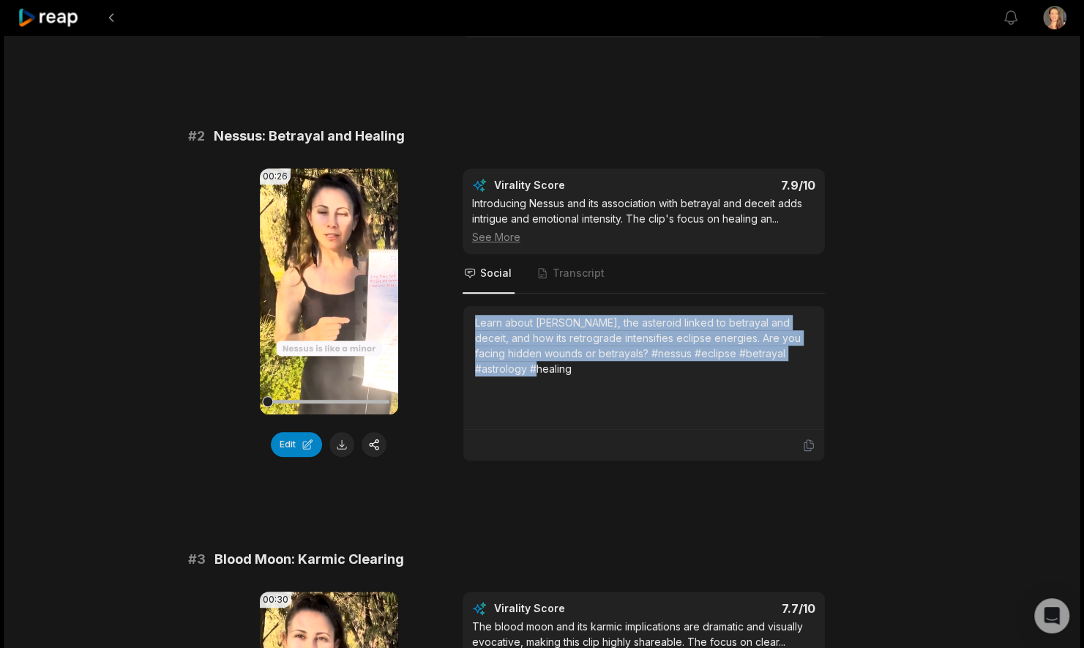
drag, startPoint x: 524, startPoint y: 353, endPoint x: 467, endPoint y: 306, distance: 73.9
click at [467, 306] on div "Learn about [PERSON_NAME], the asteroid linked to betrayal and deceit, and how …" at bounding box center [644, 368] width 361 height 124
copy div "Learn about [PERSON_NAME], the asteroid linked to betrayal and deceit, and how …"
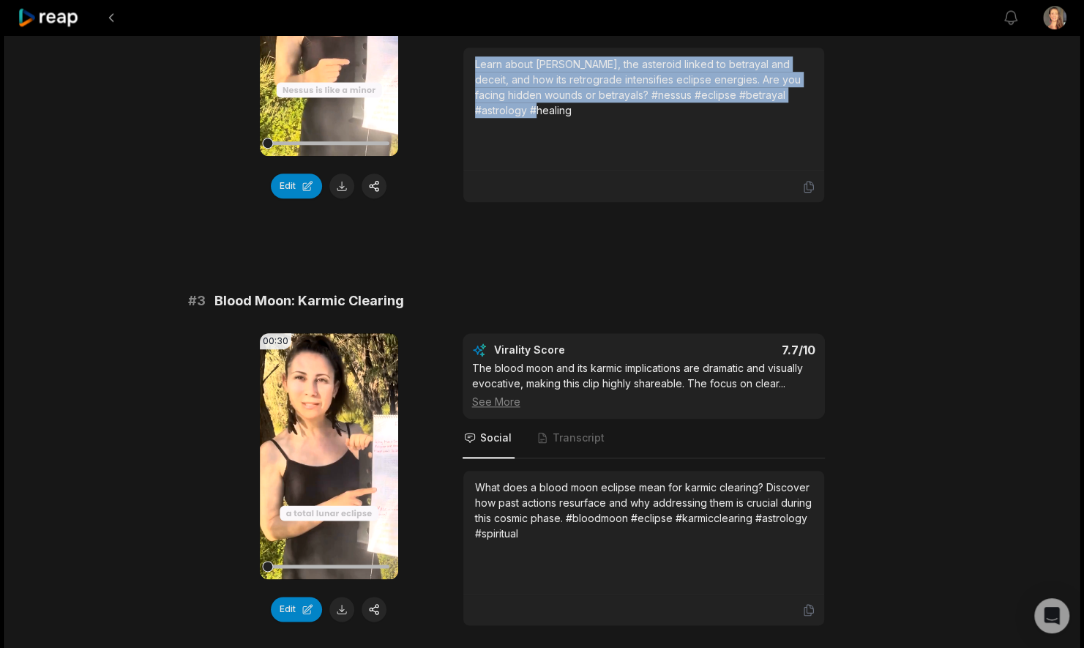
scroll to position [746, 0]
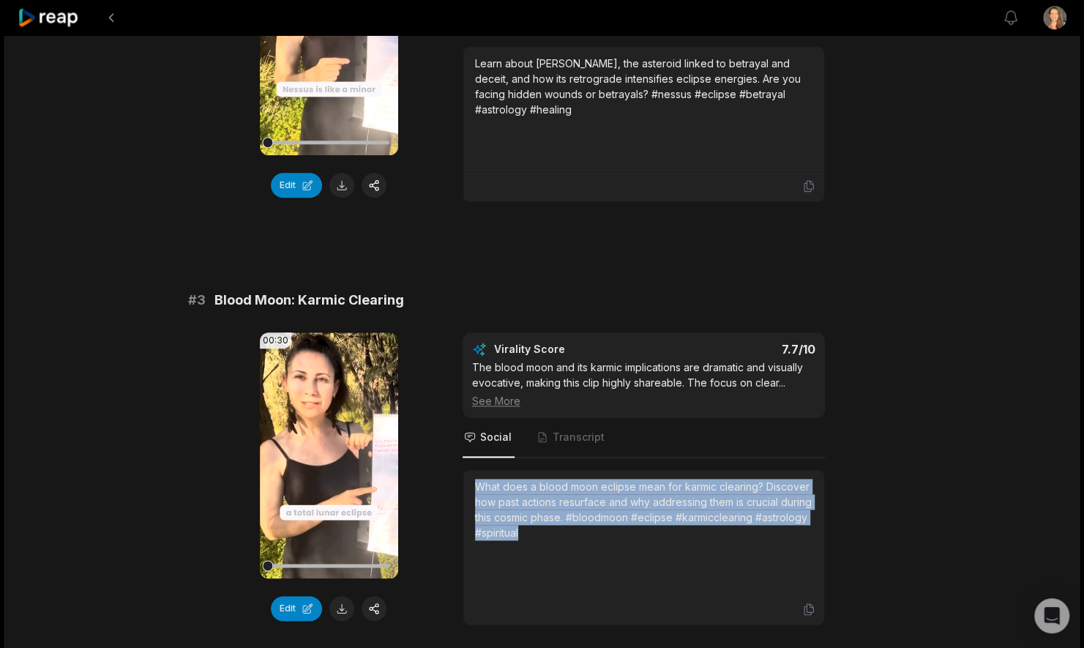
drag, startPoint x: 586, startPoint y: 518, endPoint x: 474, endPoint y: 469, distance: 121.6
click at [475, 479] on div "What does a blood moon eclipse mean for karmic clearing? Discover how past acti…" at bounding box center [644, 510] width 338 height 62
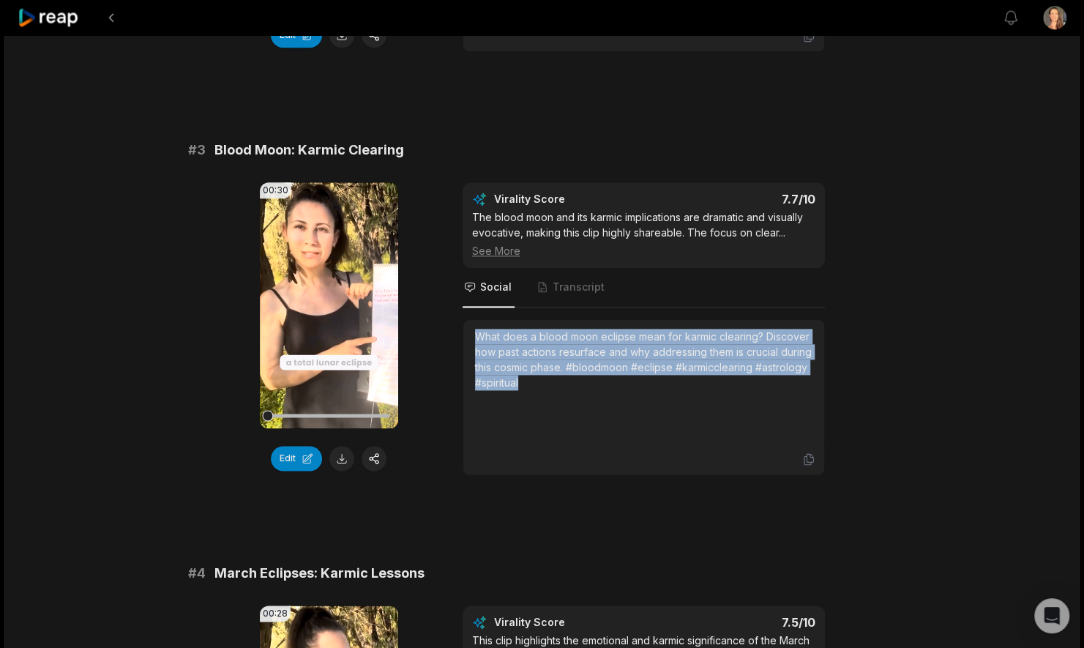
scroll to position [897, 0]
copy div "What does a blood moon eclipse mean for karmic clearing? Discover how past acti…"
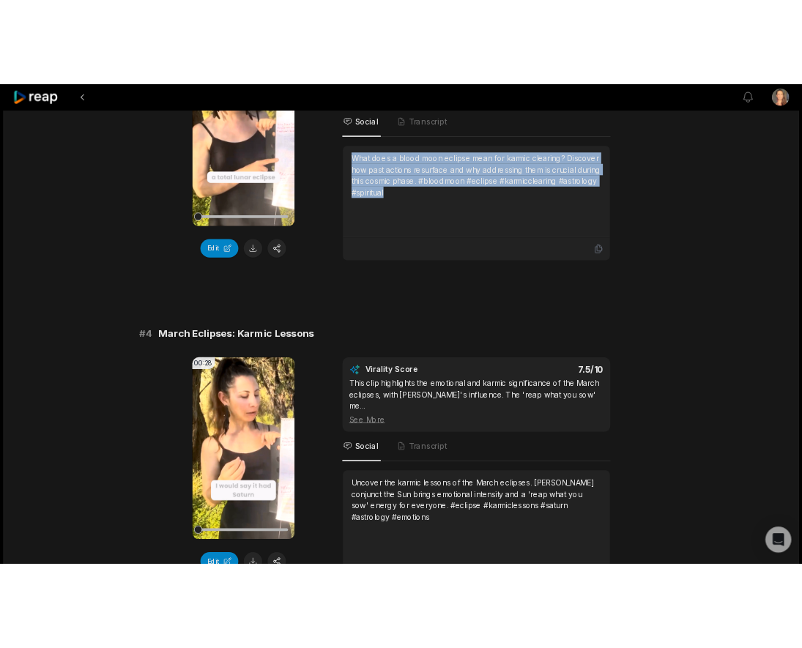
scroll to position [1307, 0]
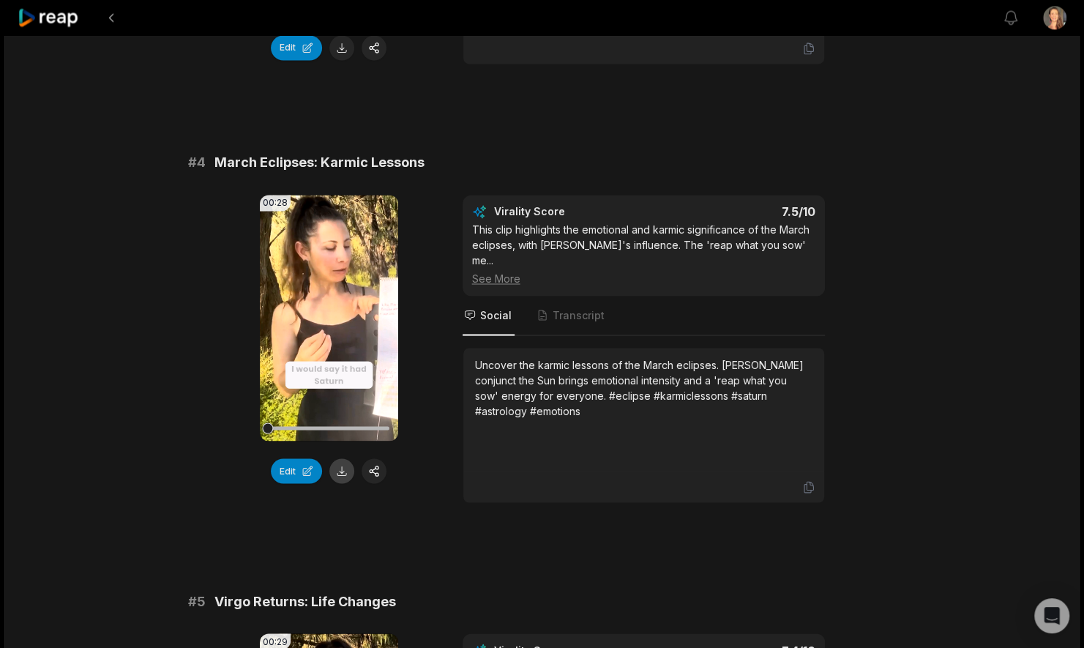
click at [340, 458] on button at bounding box center [342, 470] width 25 height 25
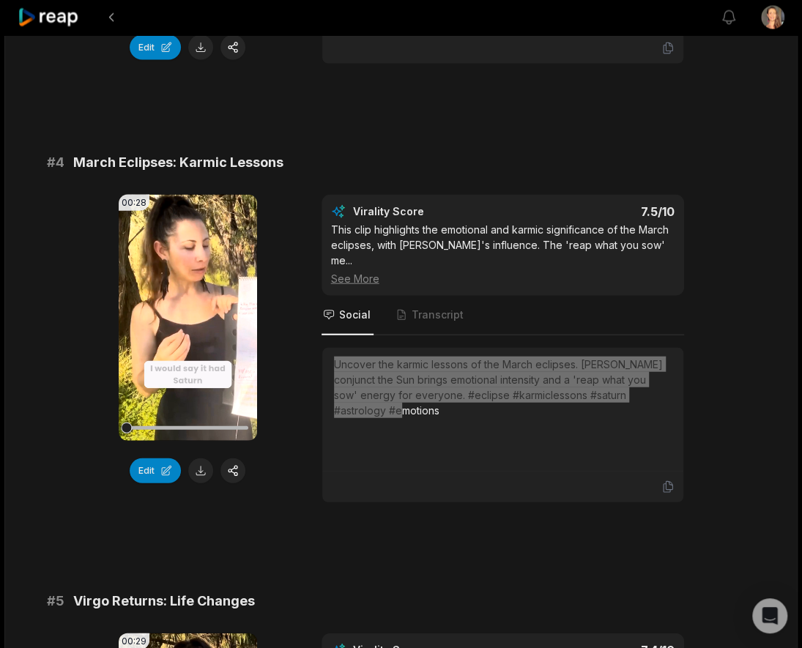
drag, startPoint x: 476, startPoint y: 327, endPoint x: 679, endPoint y: 373, distance: 208.0
click at [679, 373] on div "Uncover the karmic lessons of the March eclipses. [PERSON_NAME] conjunct the Su…" at bounding box center [502, 410] width 361 height 124
